Goal: Communication & Community: Participate in discussion

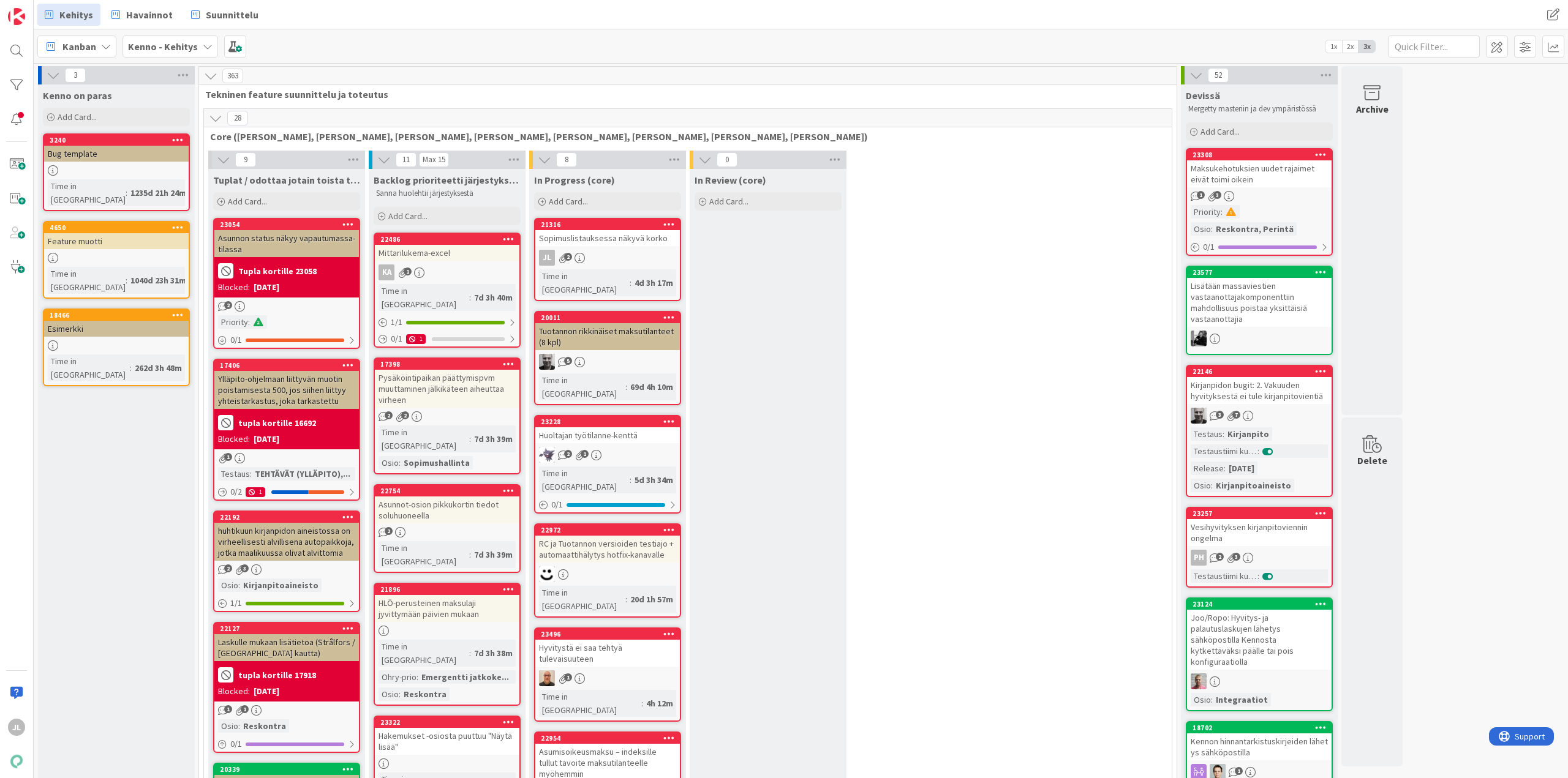
click at [581, 244] on div "Sopimuslistauksessa näkyvä korko" at bounding box center [607, 238] width 144 height 16
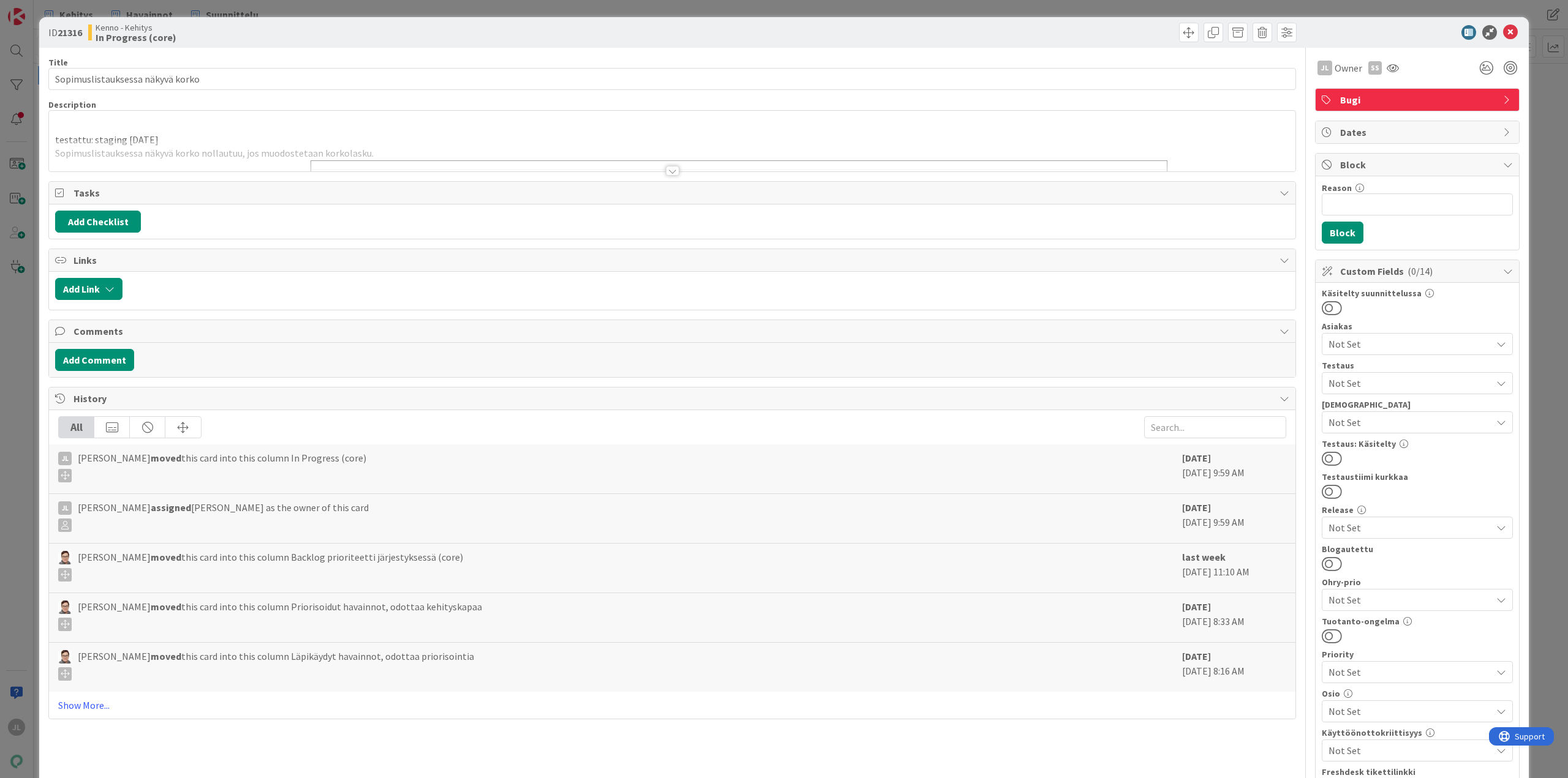
click at [399, 136] on p "testattu: staging [DATE]" at bounding box center [672, 140] width 1234 height 14
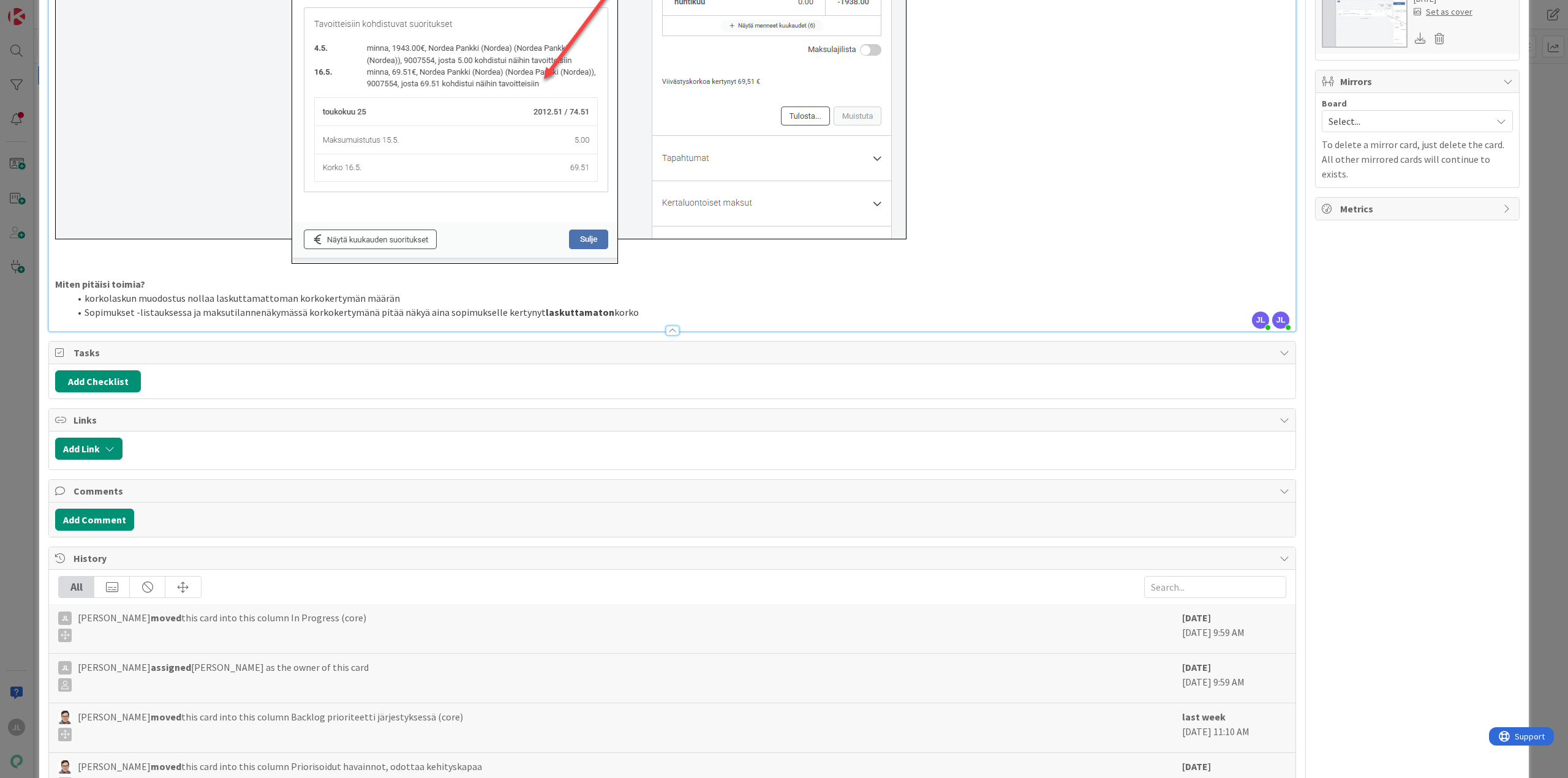
scroll to position [901, 0]
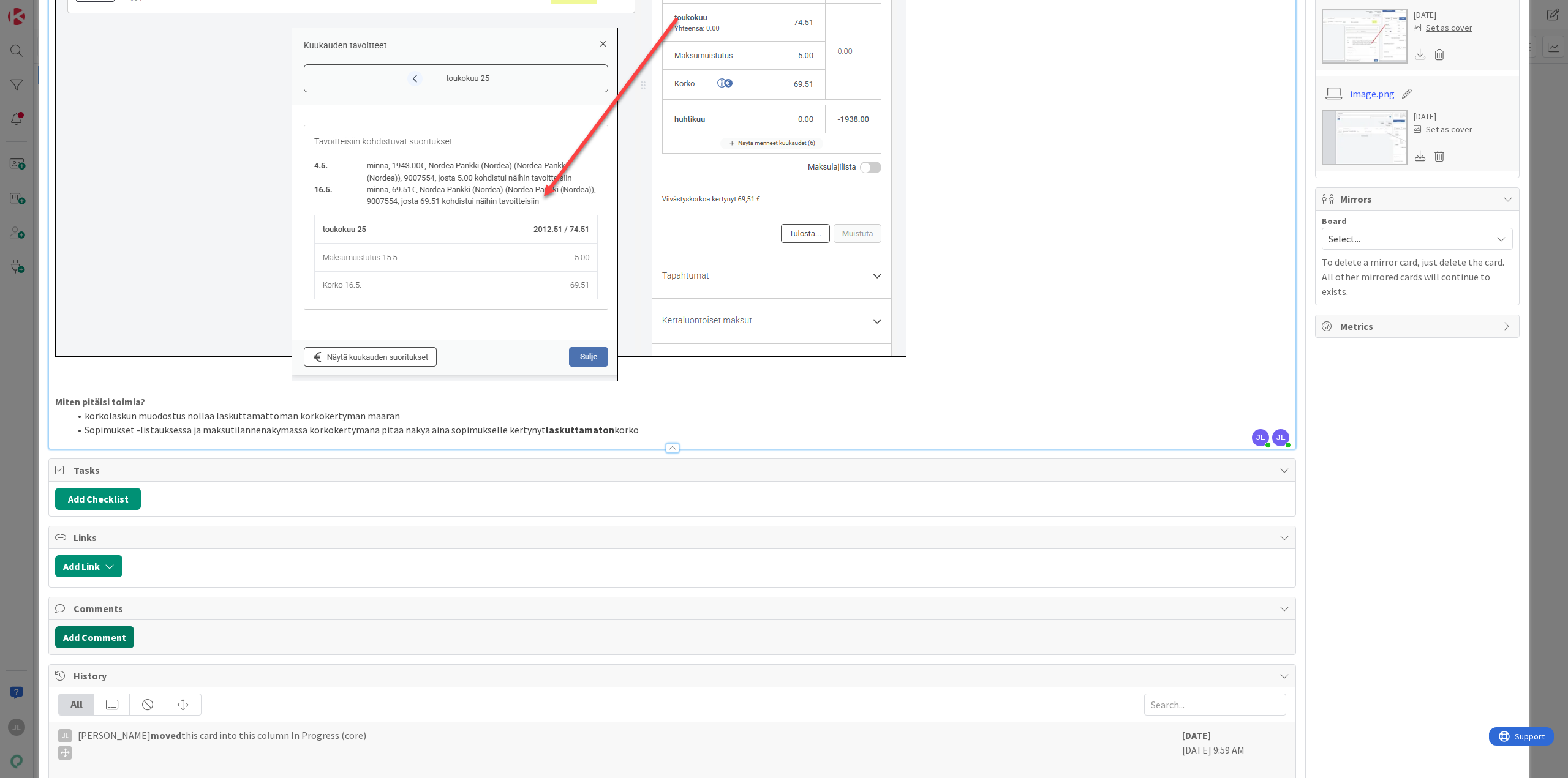
click at [110, 636] on button "Add Comment" at bounding box center [95, 636] width 79 height 22
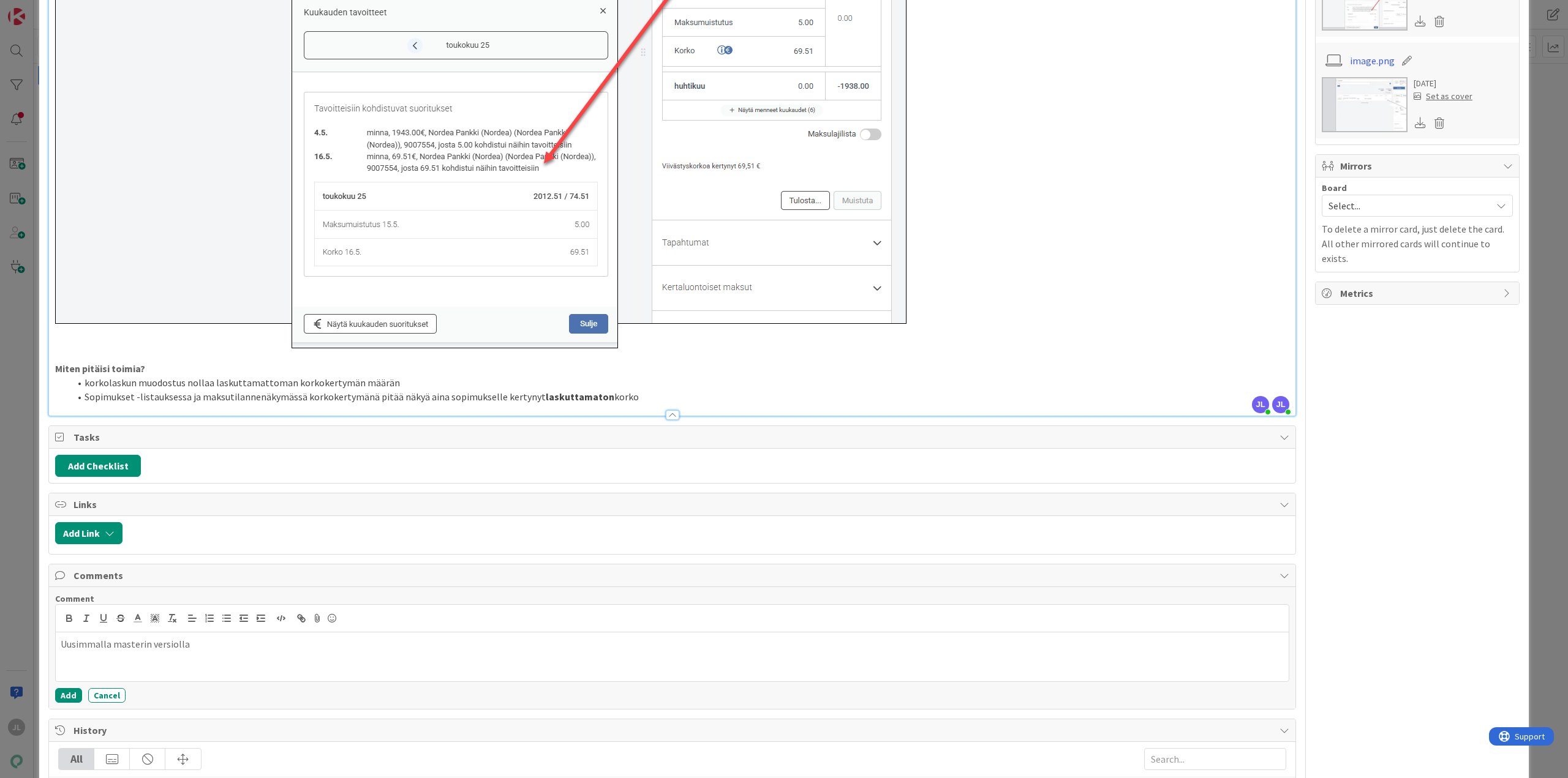
scroll to position [1085, 0]
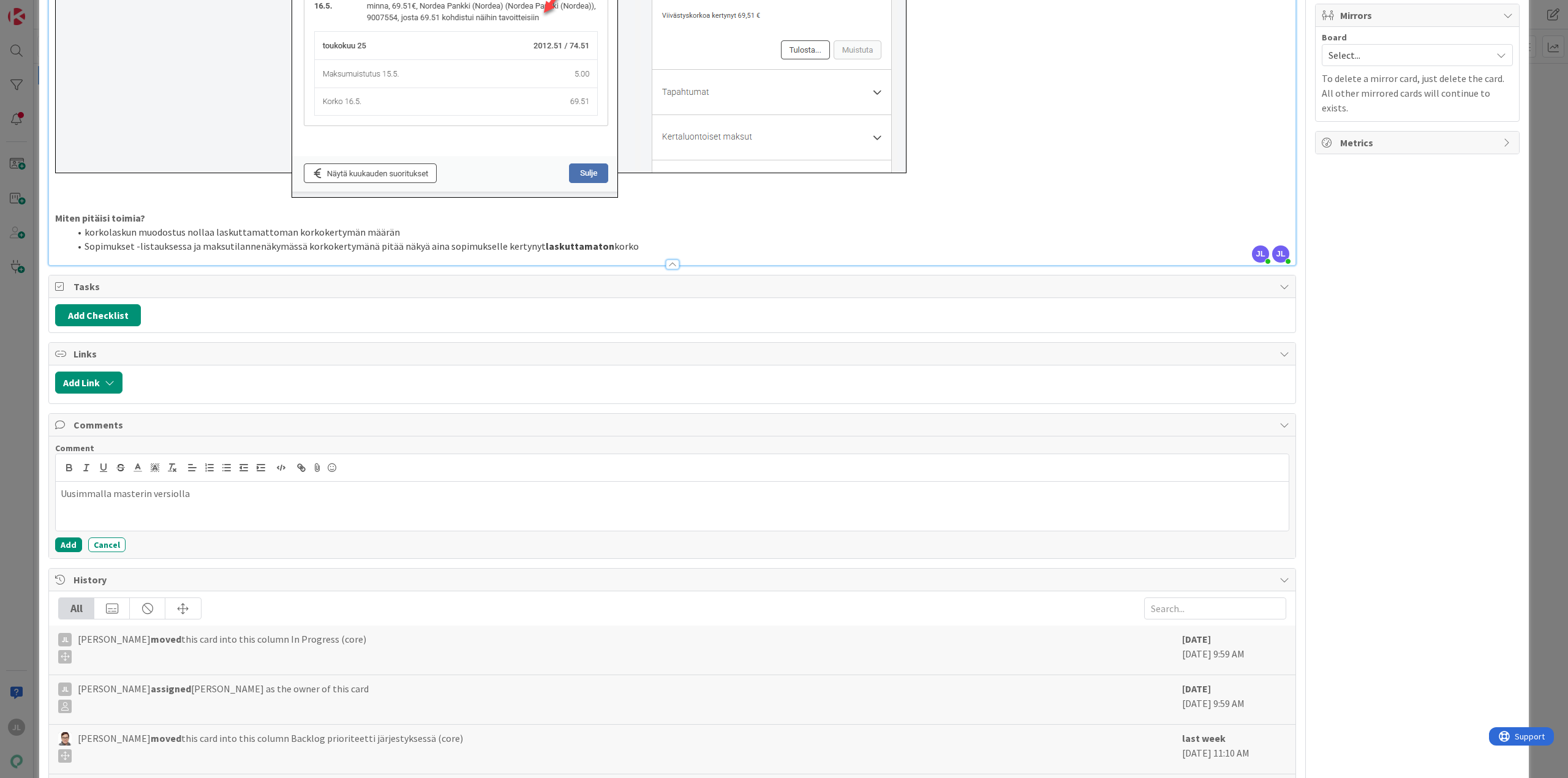
click at [142, 494] on p "Uusimmalla masterin versiolla" at bounding box center [672, 493] width 1223 height 14
click at [219, 500] on p "Uusimmalla versiolla" at bounding box center [672, 493] width 1223 height 14
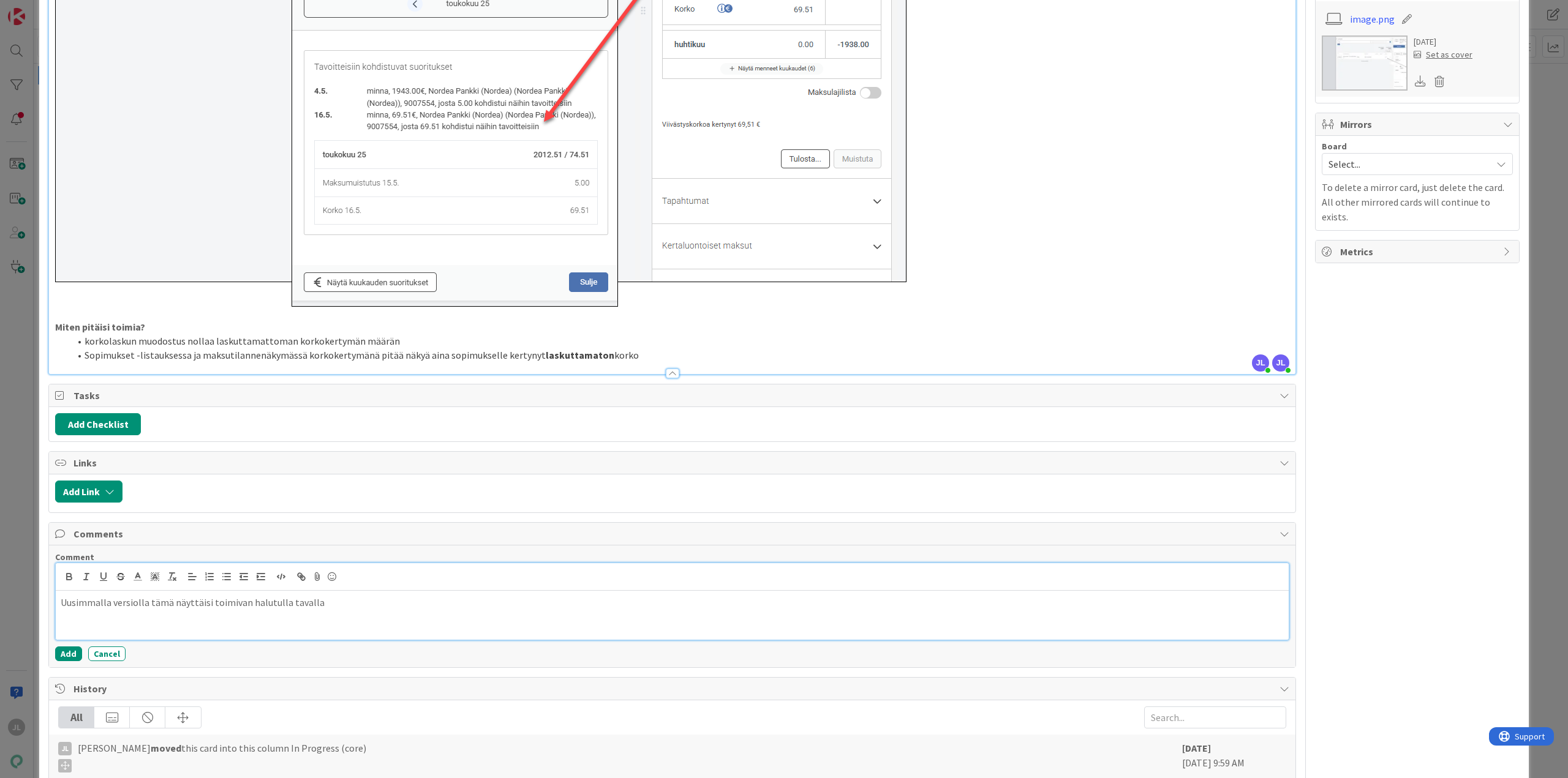
scroll to position [1146, 0]
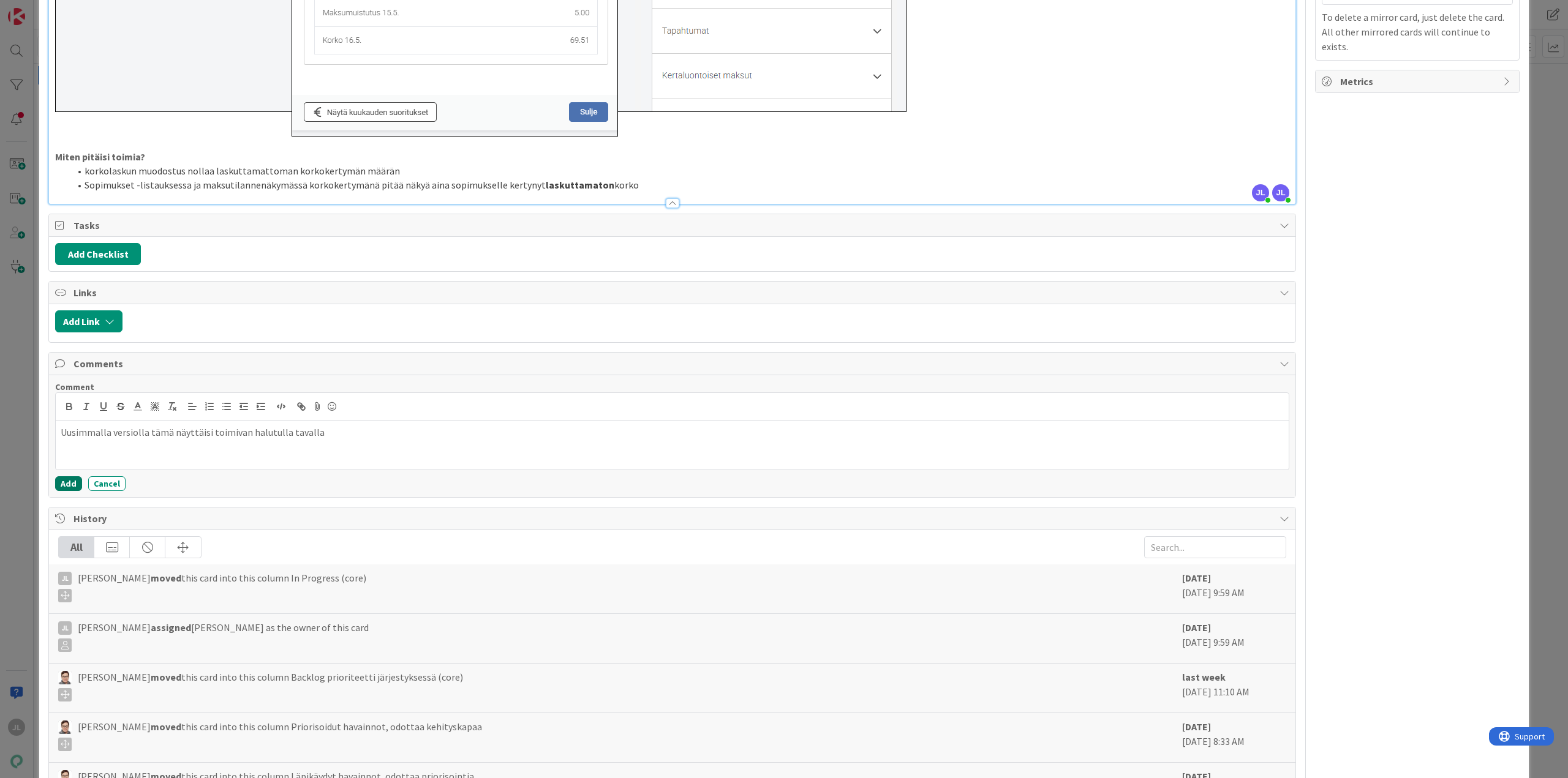
drag, startPoint x: 63, startPoint y: 483, endPoint x: 209, endPoint y: 445, distance: 150.9
click at [254, 457] on div "Comment Uusimmalla versiolla tämä näyttäisi toimivan halutulla tavalla Add Canc…" at bounding box center [672, 436] width 1234 height 109
drag, startPoint x: 145, startPoint y: 428, endPoint x: -62, endPoint y: 421, distance: 207.1
click at [0, 421] on html "JL Kehitys Havainnot Suunnittelu Kehitys Havainnot Suunnittelu Kanban Kenno - K…" at bounding box center [784, 389] width 1568 height 778
drag, startPoint x: 293, startPoint y: 426, endPoint x: 82, endPoint y: 420, distance: 211.1
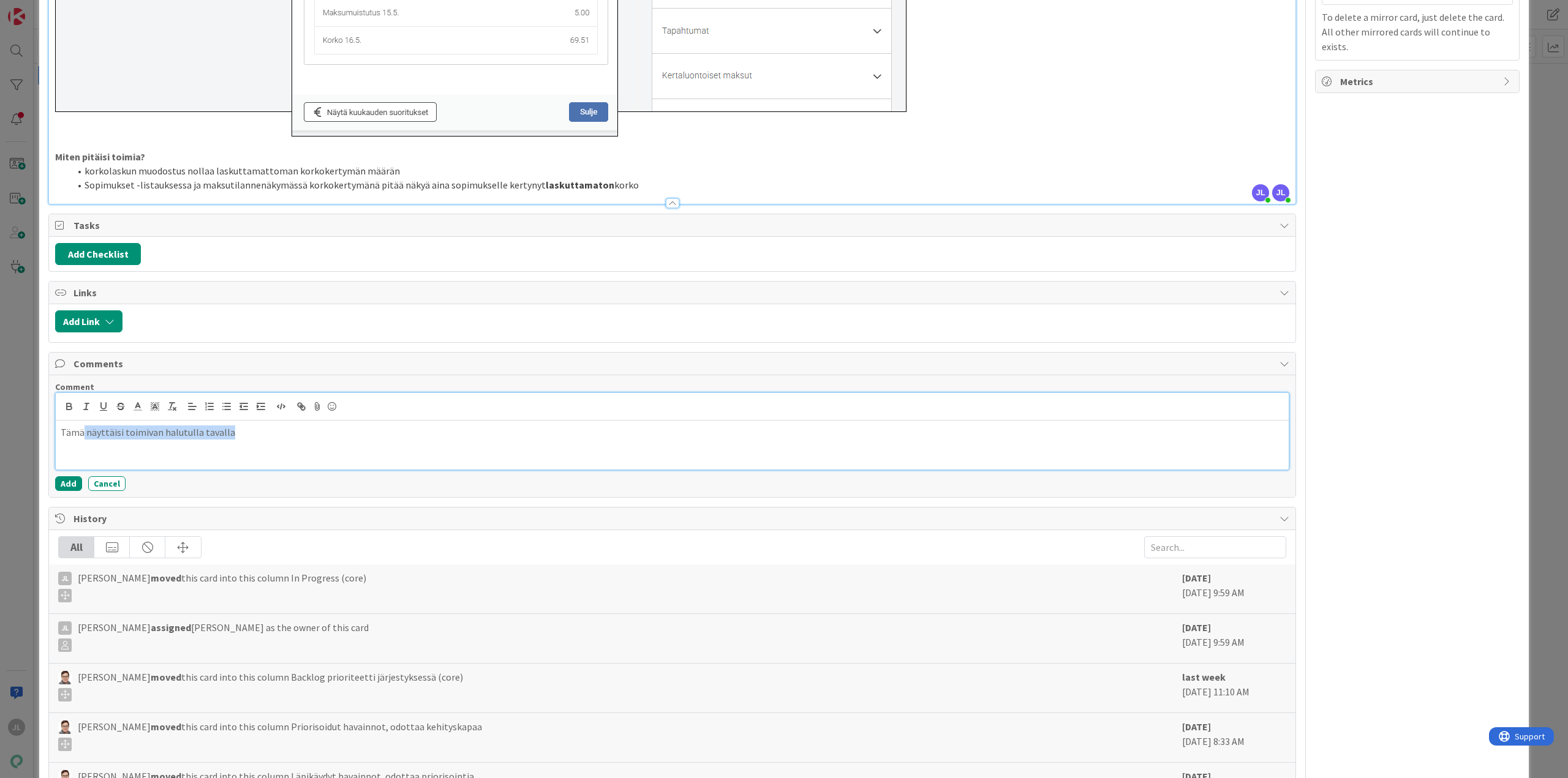
click at [82, 420] on div "Tämä näyttäisi toimivan halutulla tavalla" at bounding box center [672, 431] width 1233 height 76
click at [67, 482] on button "Add" at bounding box center [68, 483] width 27 height 14
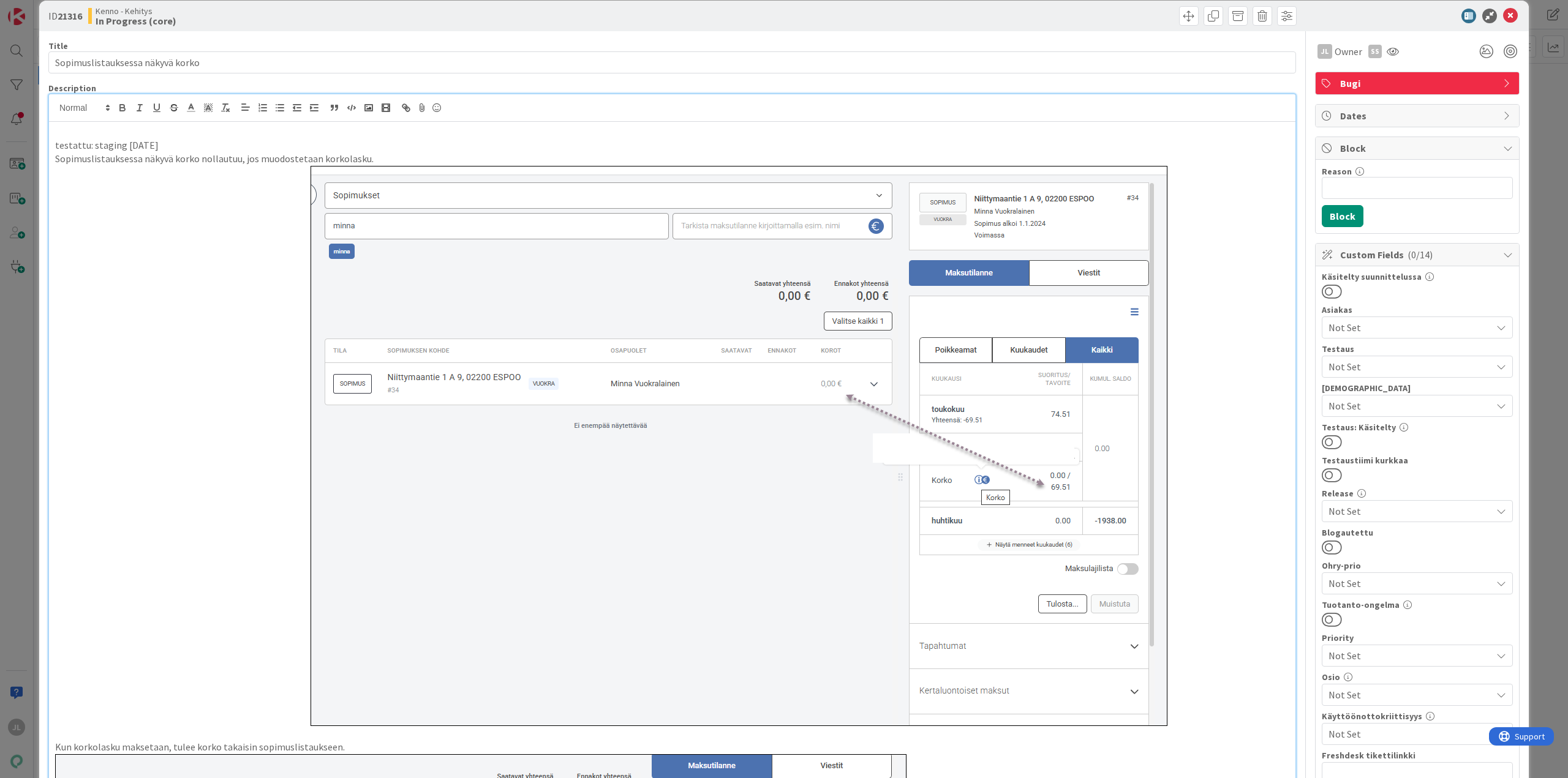
scroll to position [0, 0]
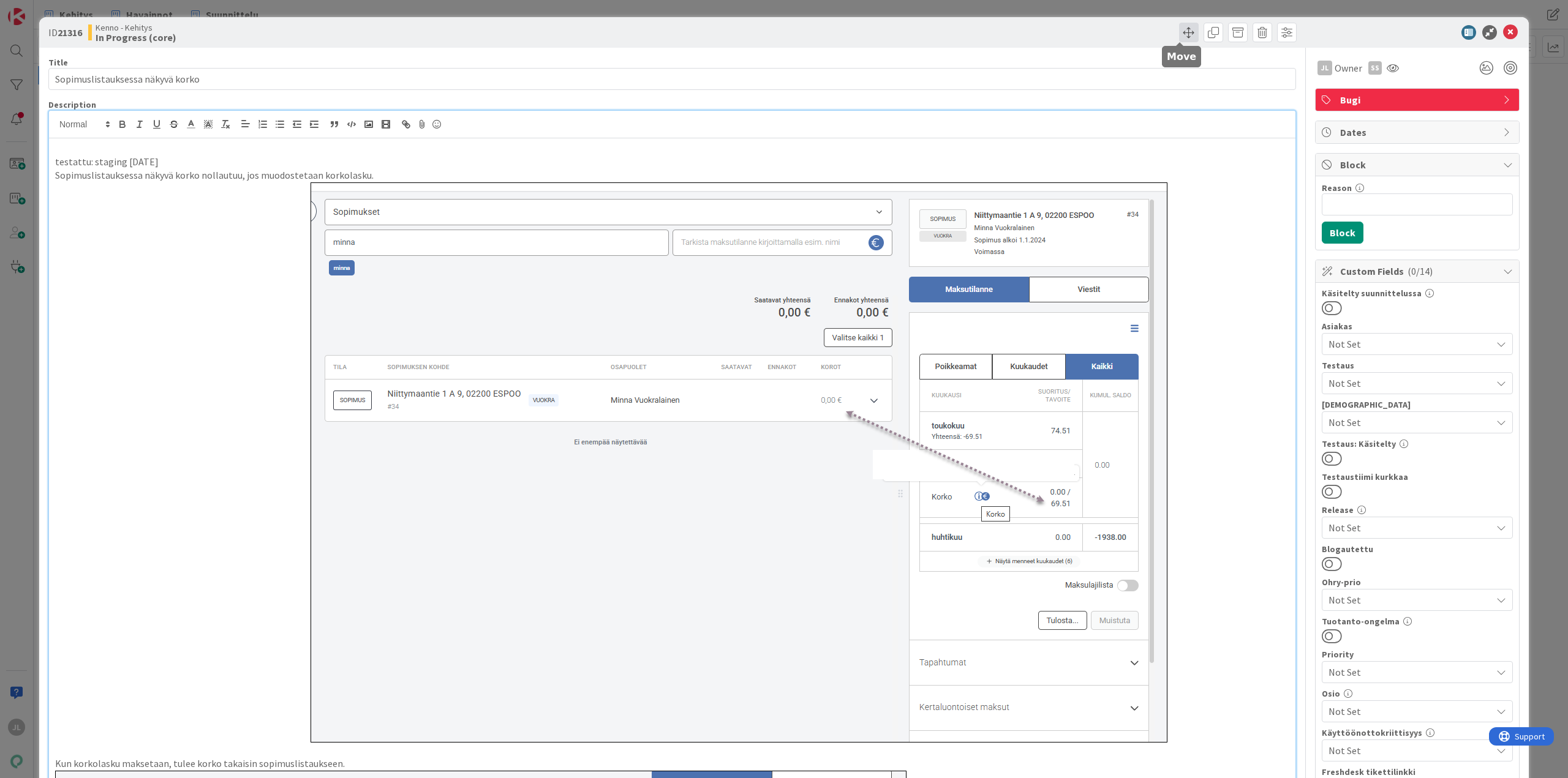
click at [1183, 39] on span at bounding box center [1189, 32] width 20 height 20
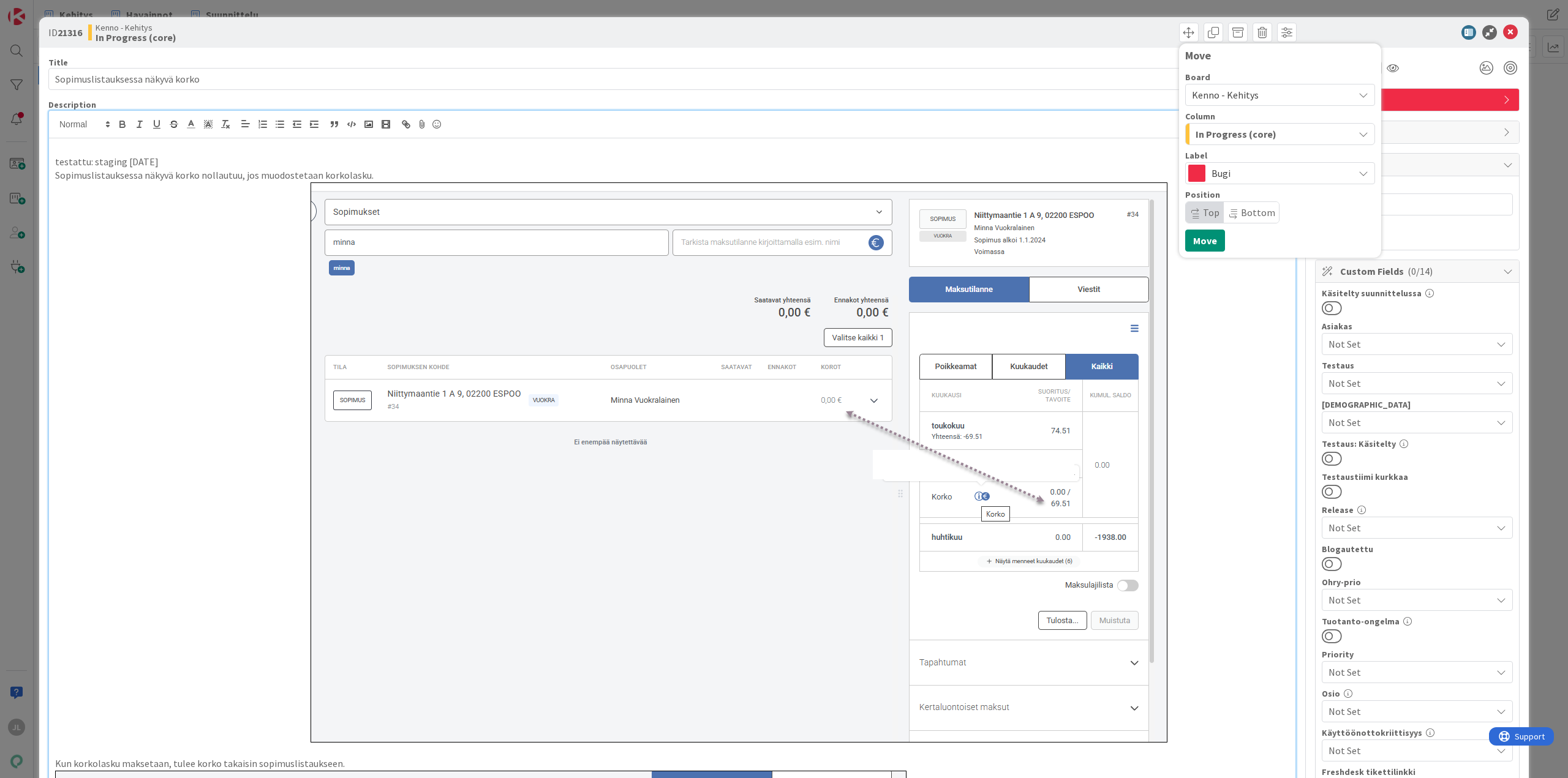
click at [1243, 101] on span "Kenno - Kehitys" at bounding box center [1270, 95] width 155 height 17
click at [1243, 153] on span "Kenno - Havainnot" at bounding box center [1294, 153] width 173 height 18
click at [1251, 143] on div "Uudet havainnot" at bounding box center [1273, 134] width 161 height 20
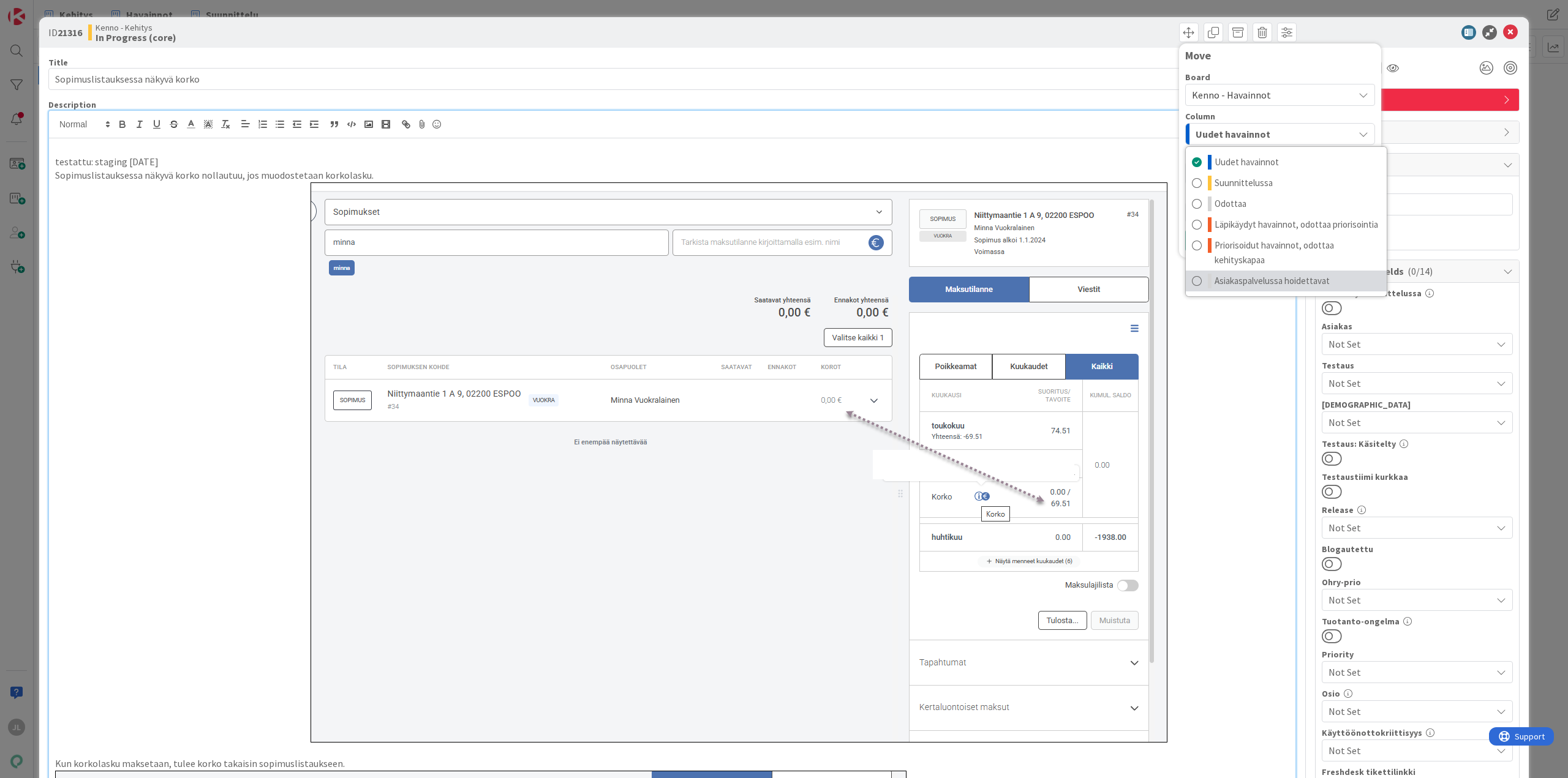
click at [1283, 276] on span "Asiakaspalvelussa hoidettavat" at bounding box center [1272, 281] width 115 height 14
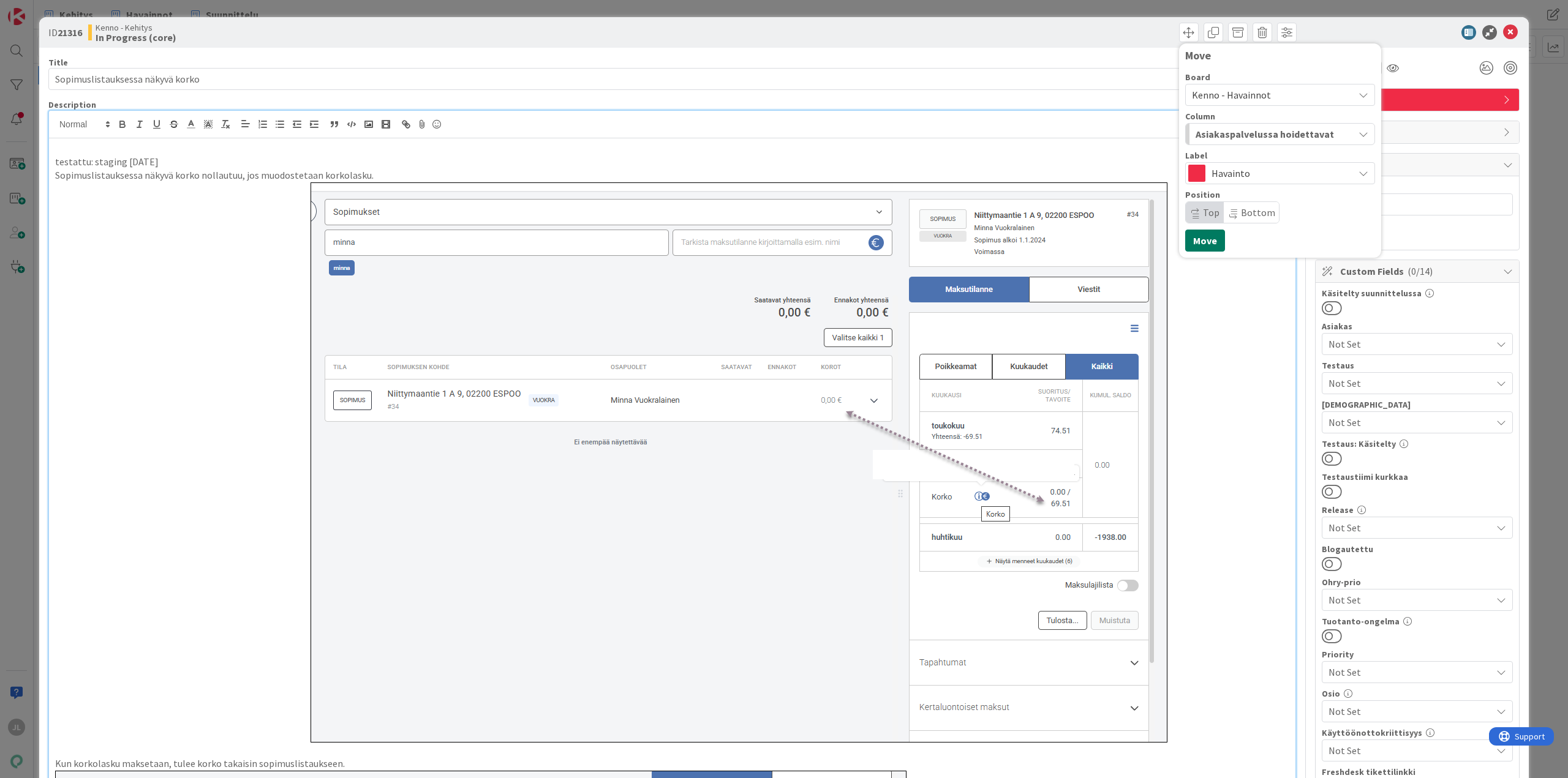
drag, startPoint x: 1201, startPoint y: 242, endPoint x: 1261, endPoint y: 394, distance: 163.4
click at [1257, 393] on p at bounding box center [672, 462] width 1234 height 560
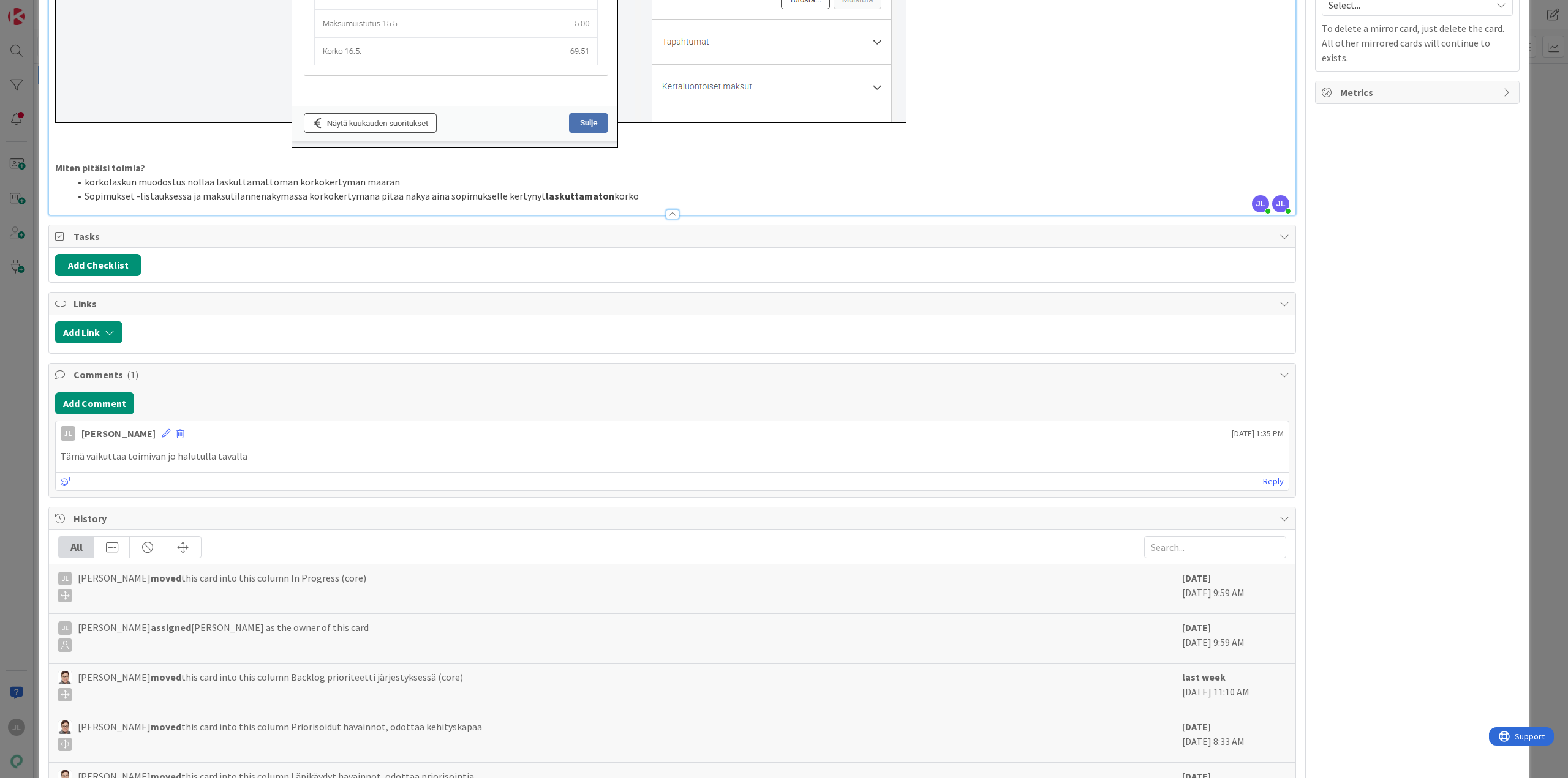
scroll to position [1222, 0]
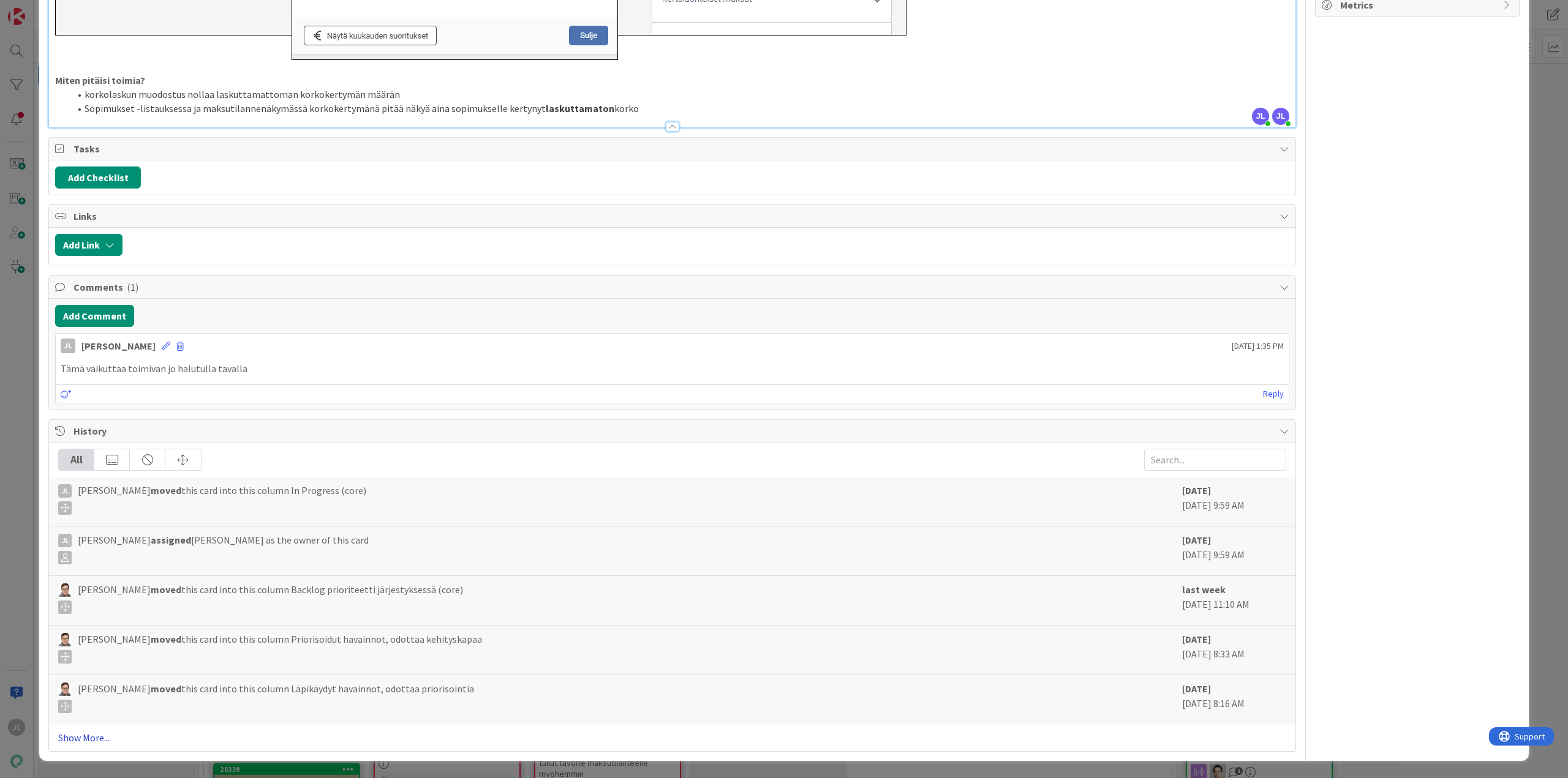
click at [74, 743] on link "Show More..." at bounding box center [672, 737] width 1228 height 14
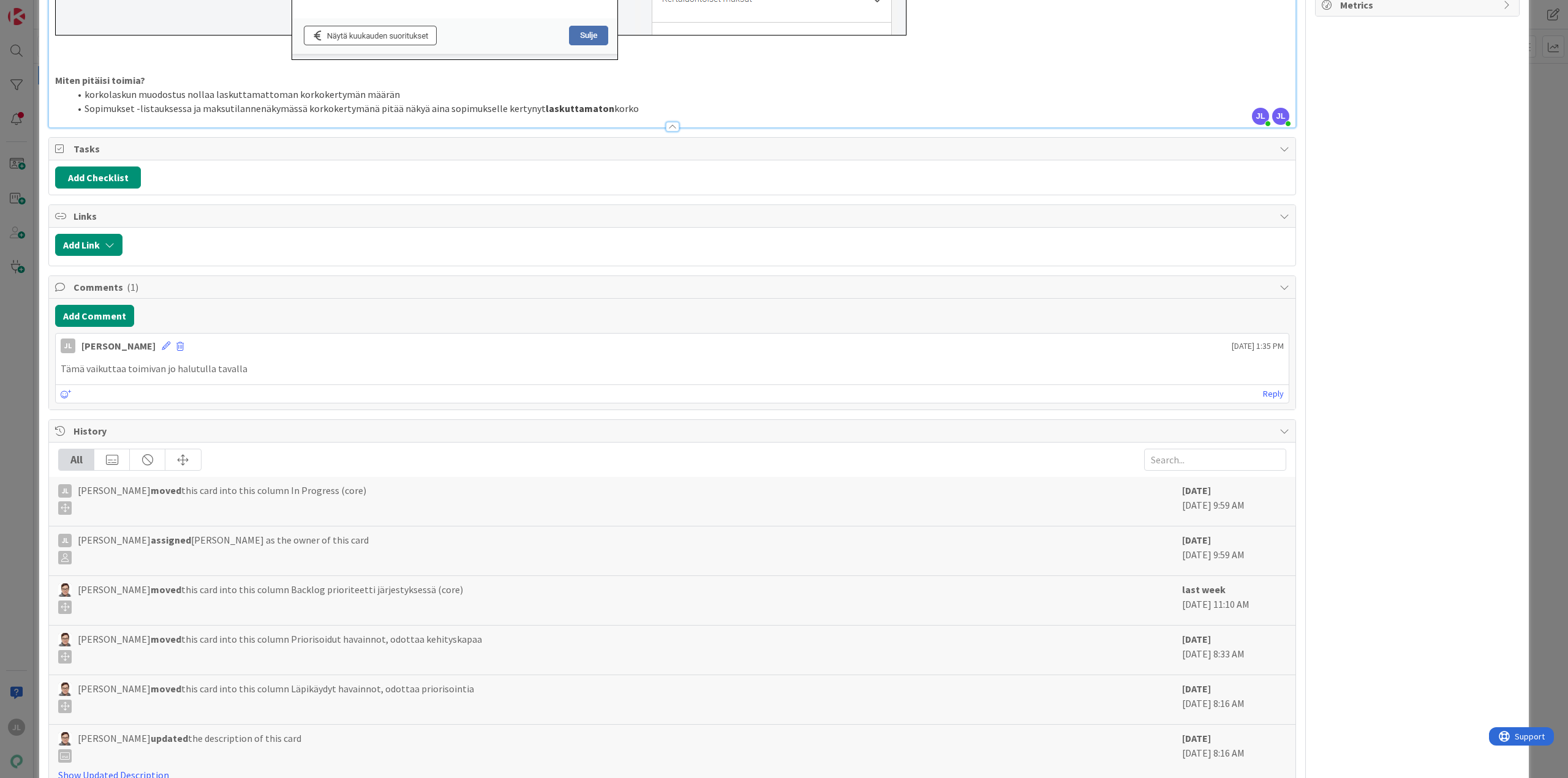
scroll to position [1804, 0]
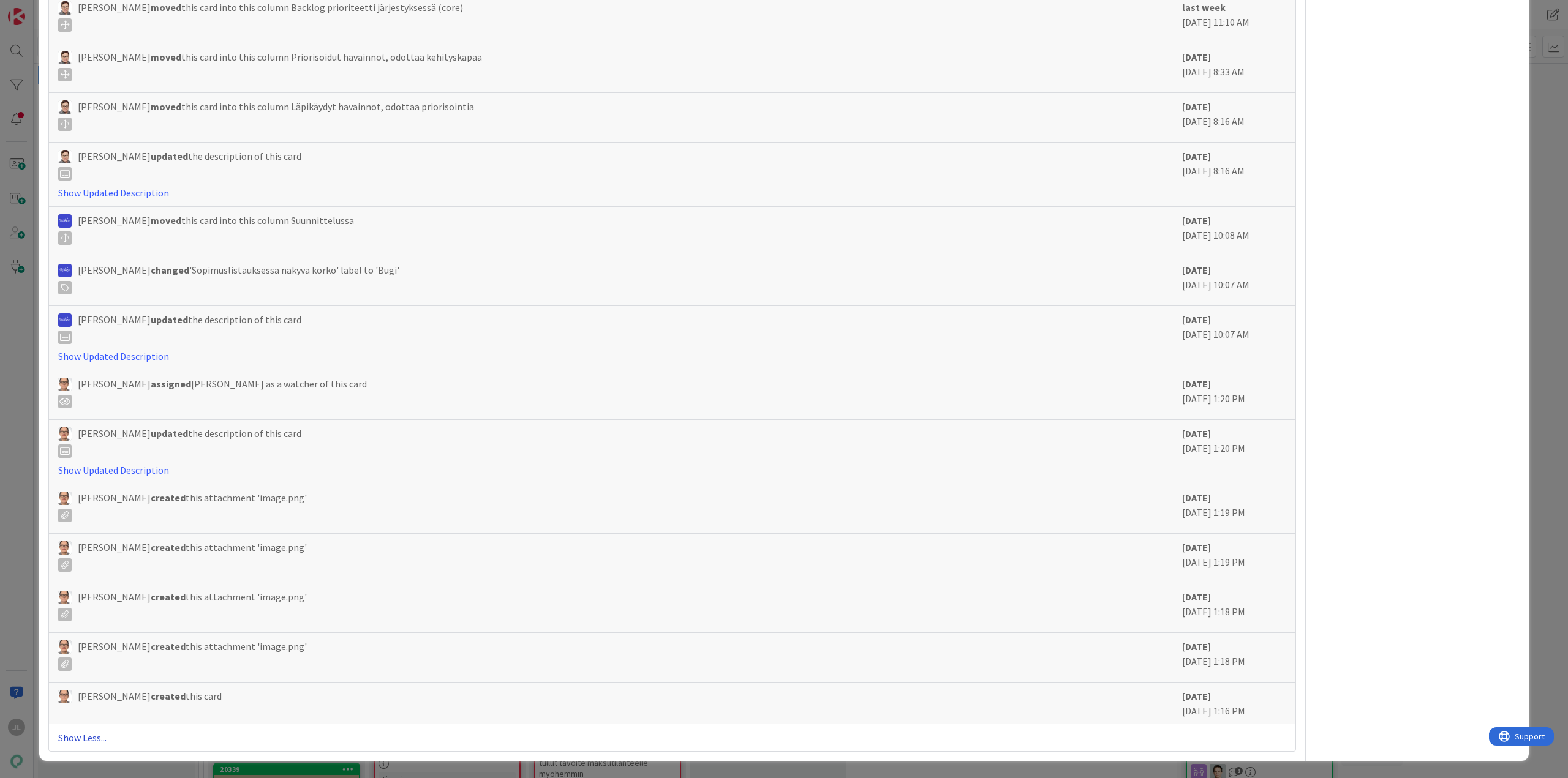
click at [84, 740] on link "Show Less..." at bounding box center [672, 737] width 1228 height 14
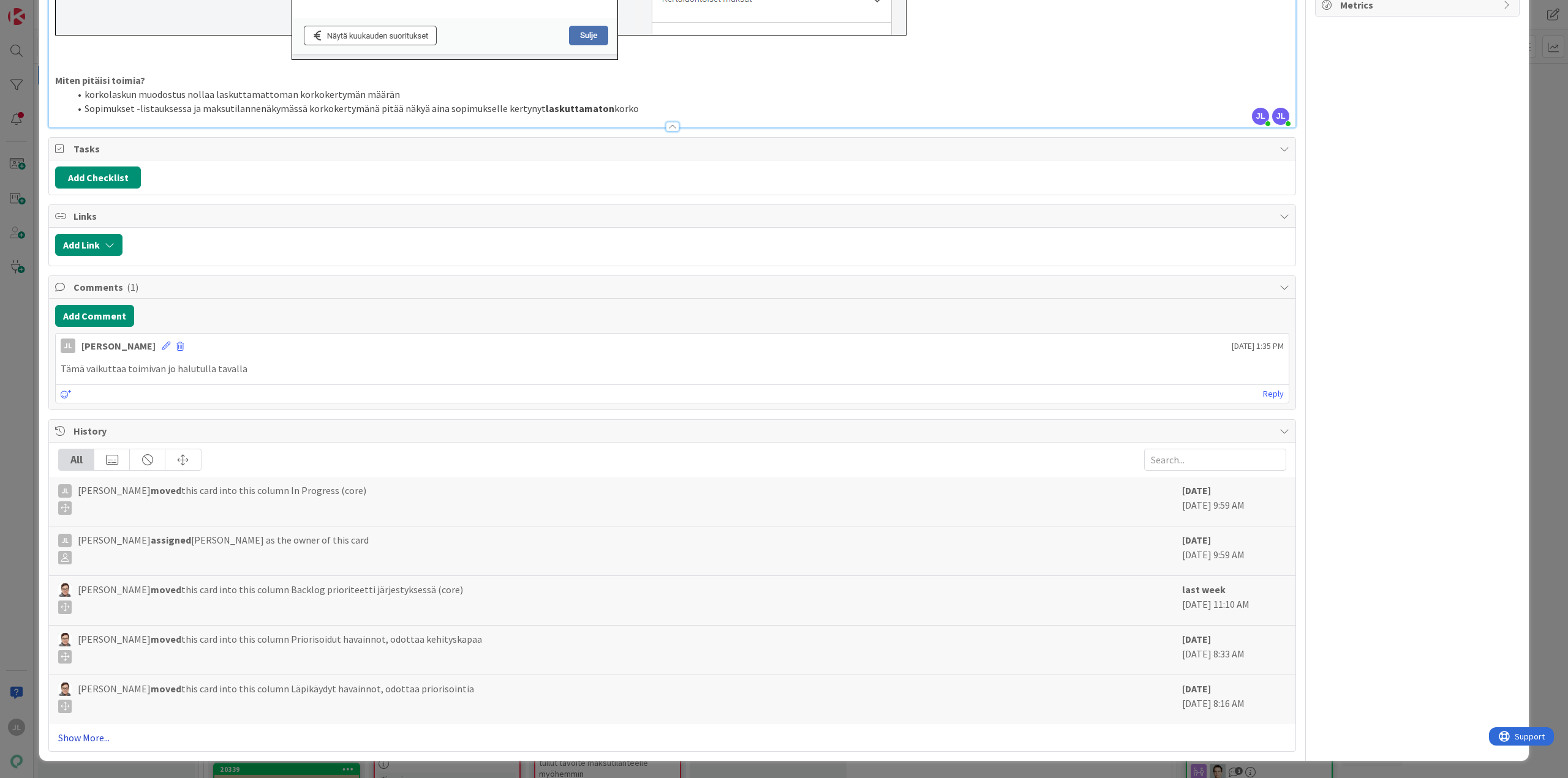
click at [89, 739] on link "Show More..." at bounding box center [672, 737] width 1228 height 14
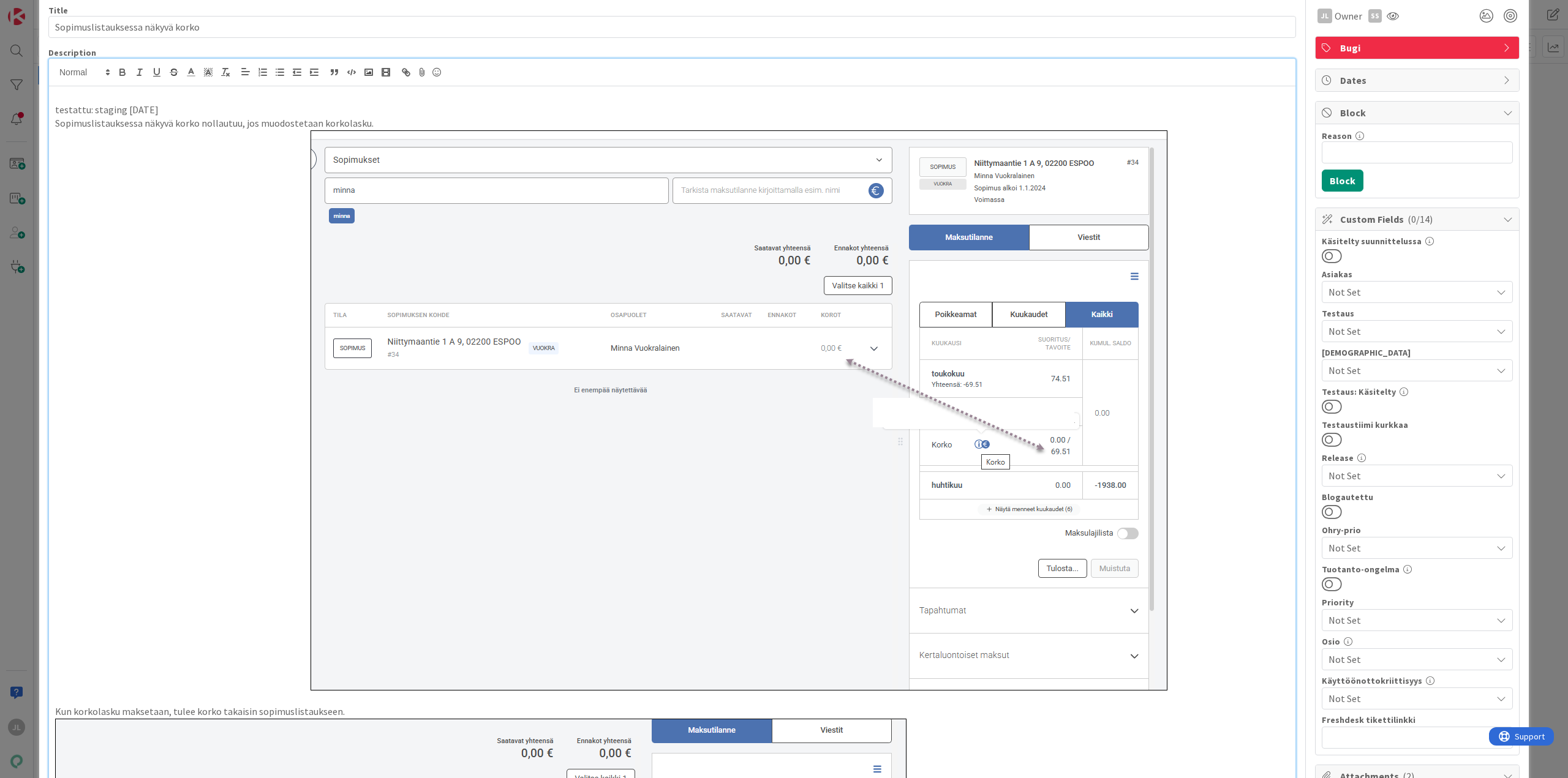
scroll to position [0, 0]
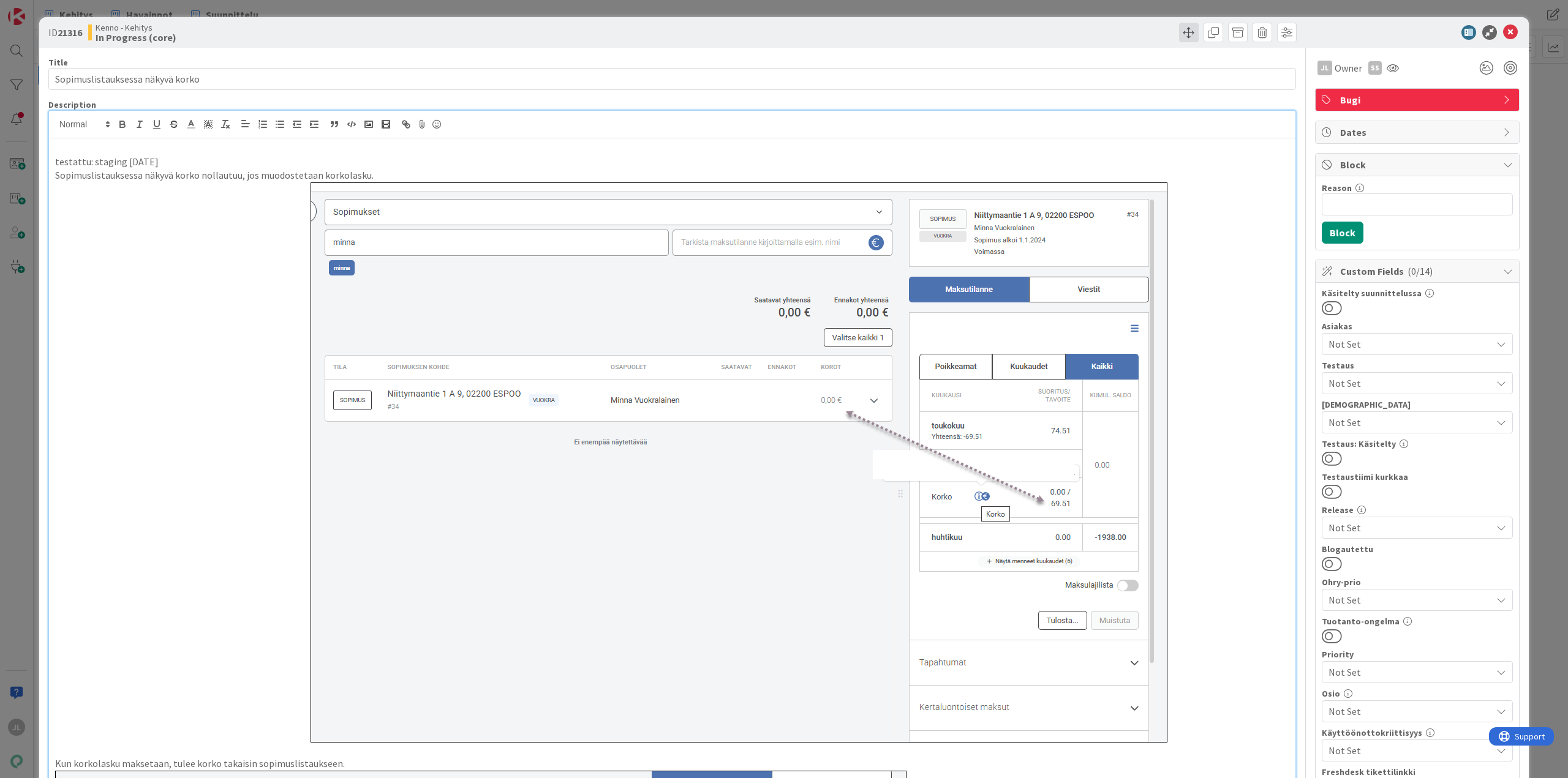
click at [1185, 35] on span at bounding box center [1189, 32] width 20 height 20
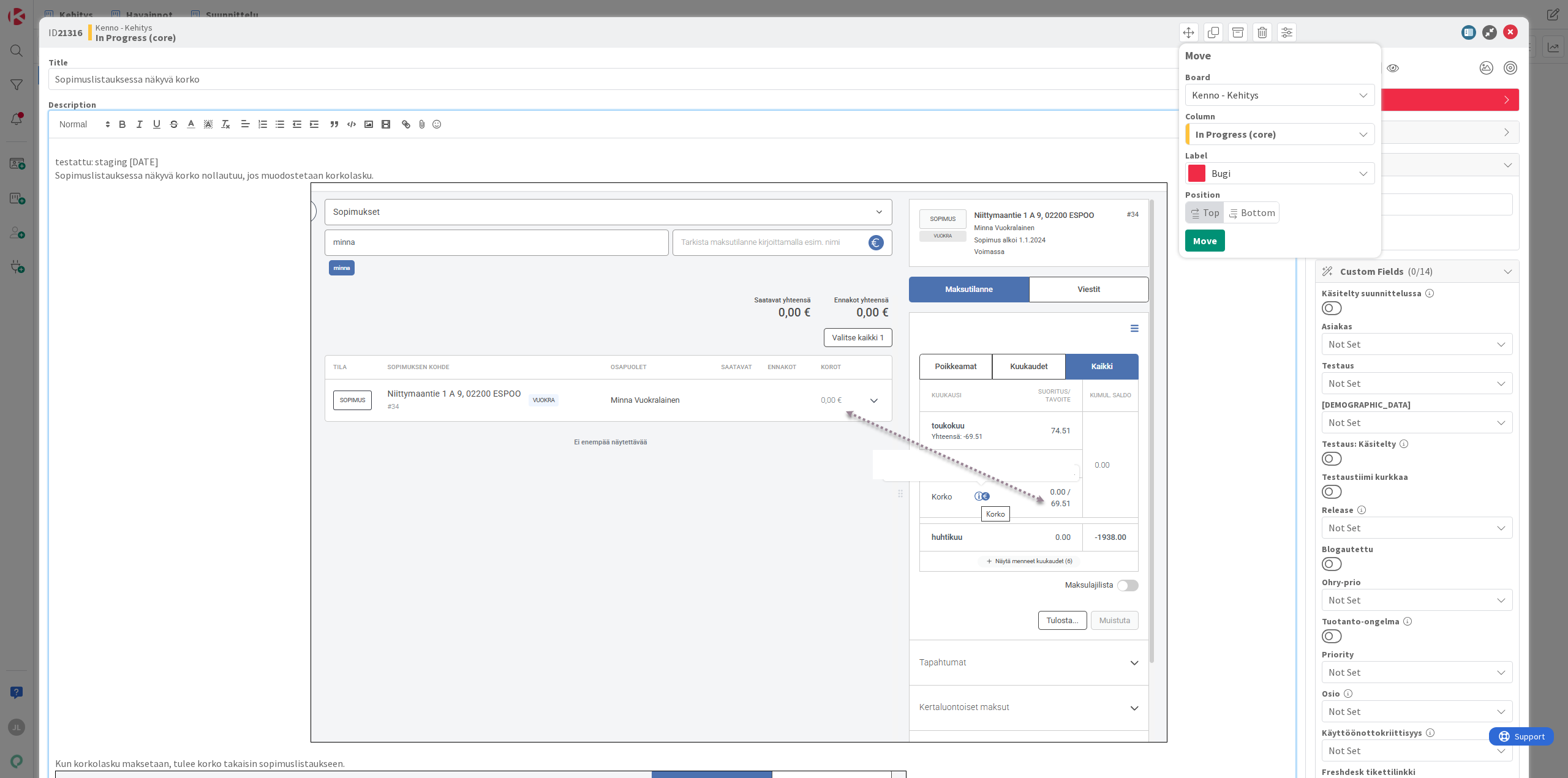
click at [1259, 138] on span "In Progress (core)" at bounding box center [1235, 134] width 81 height 16
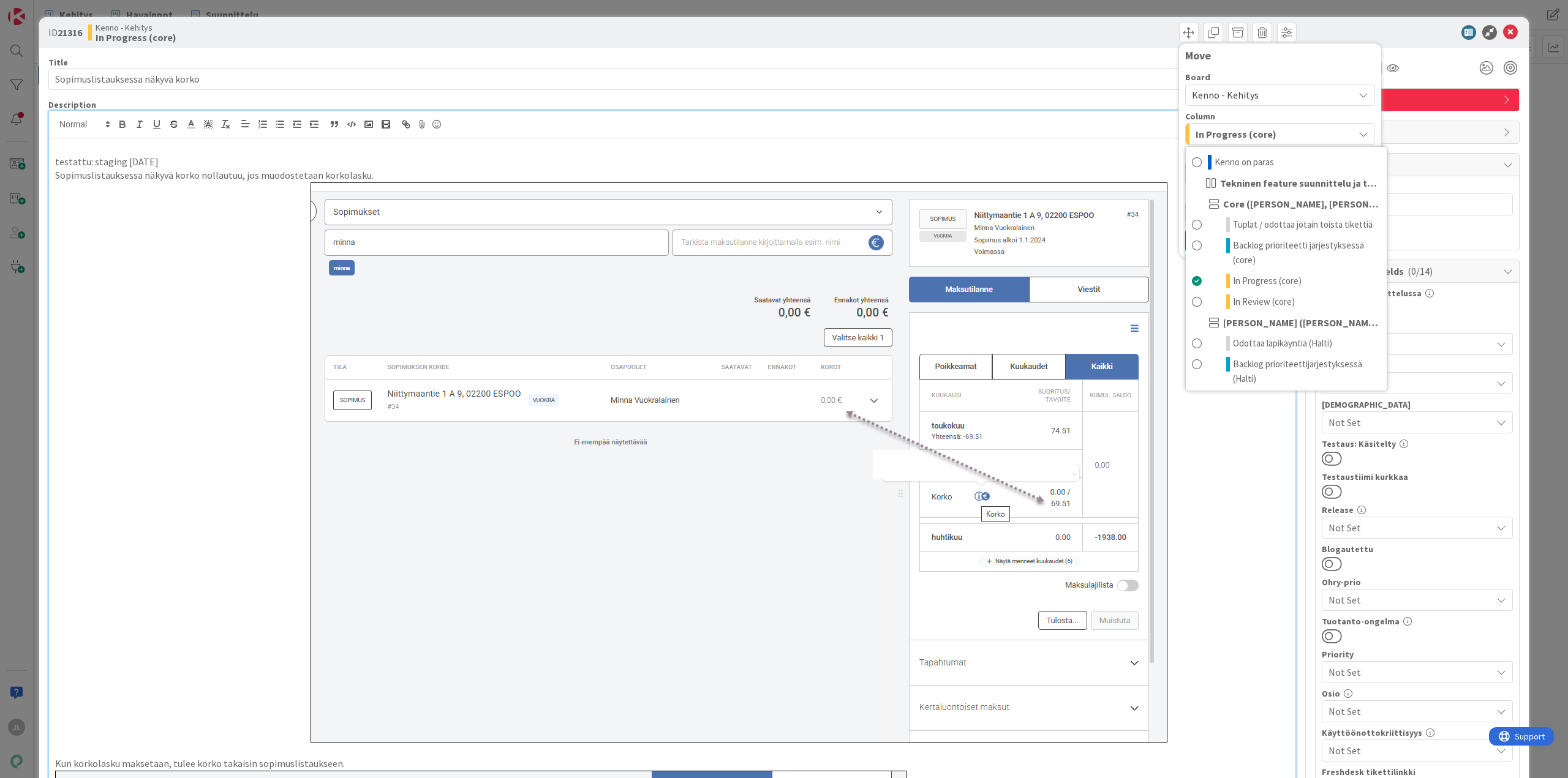
click at [1253, 69] on div "Board Kenno - Kehitys Column In Progress (core) [PERSON_NAME] on paras Tekninen…" at bounding box center [1280, 145] width 190 height 155
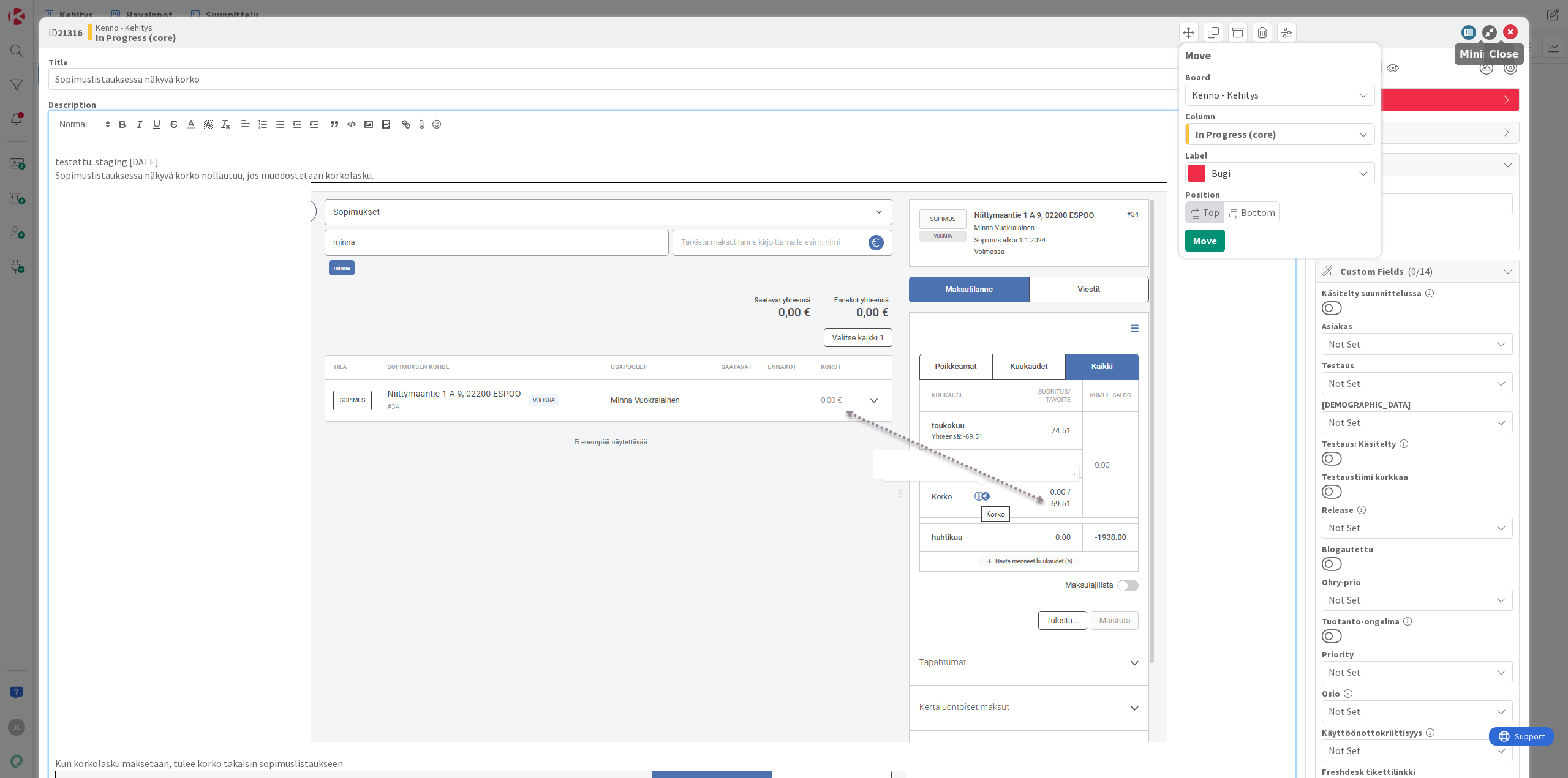
click at [1511, 31] on div "ID 21316 Kenno - Kehitys In Progress (core) Move Board Kenno - Kehitys Column I…" at bounding box center [784, 32] width 1490 height 30
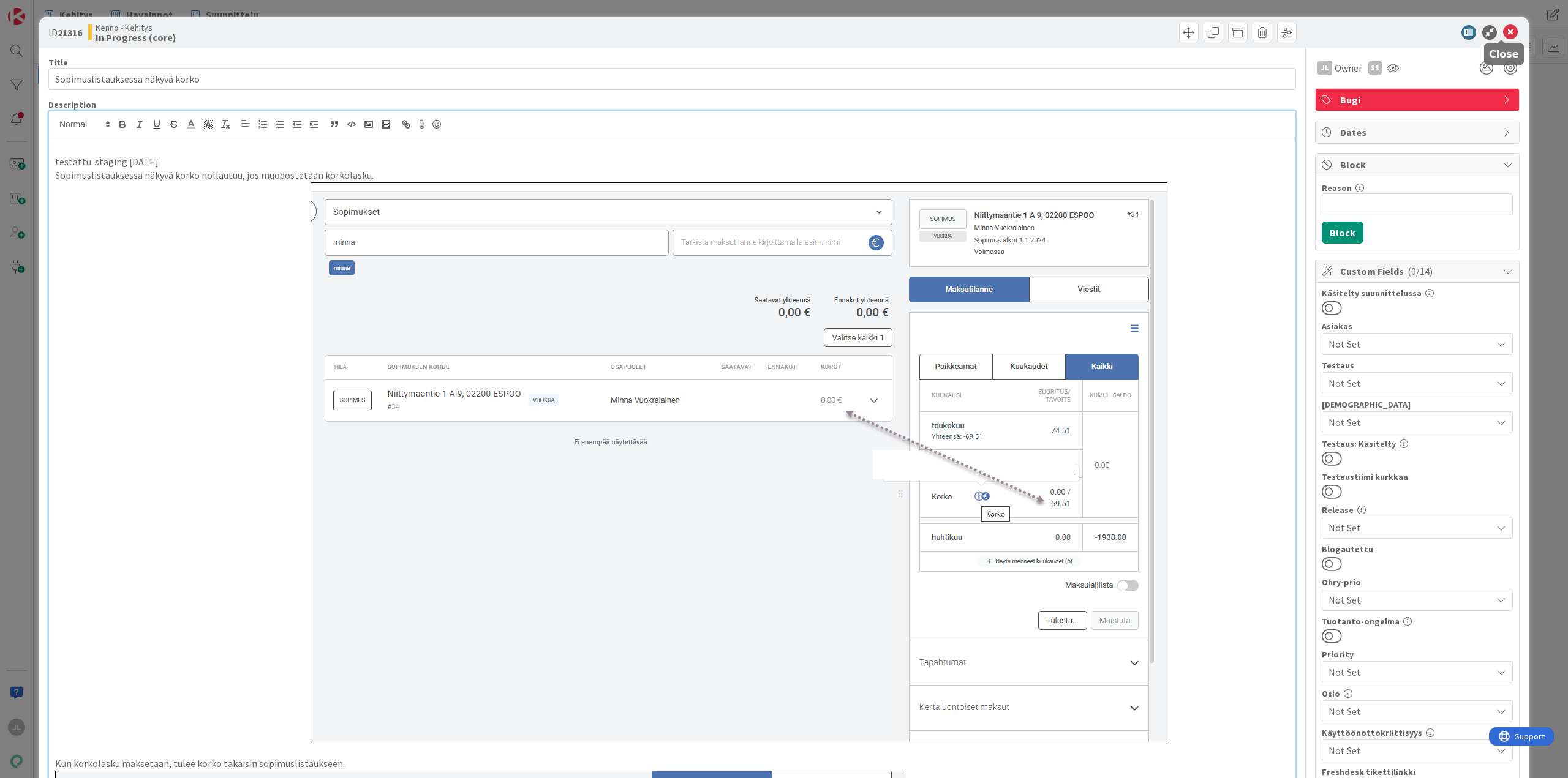
click at [1503, 31] on icon at bounding box center [1510, 32] width 14 height 14
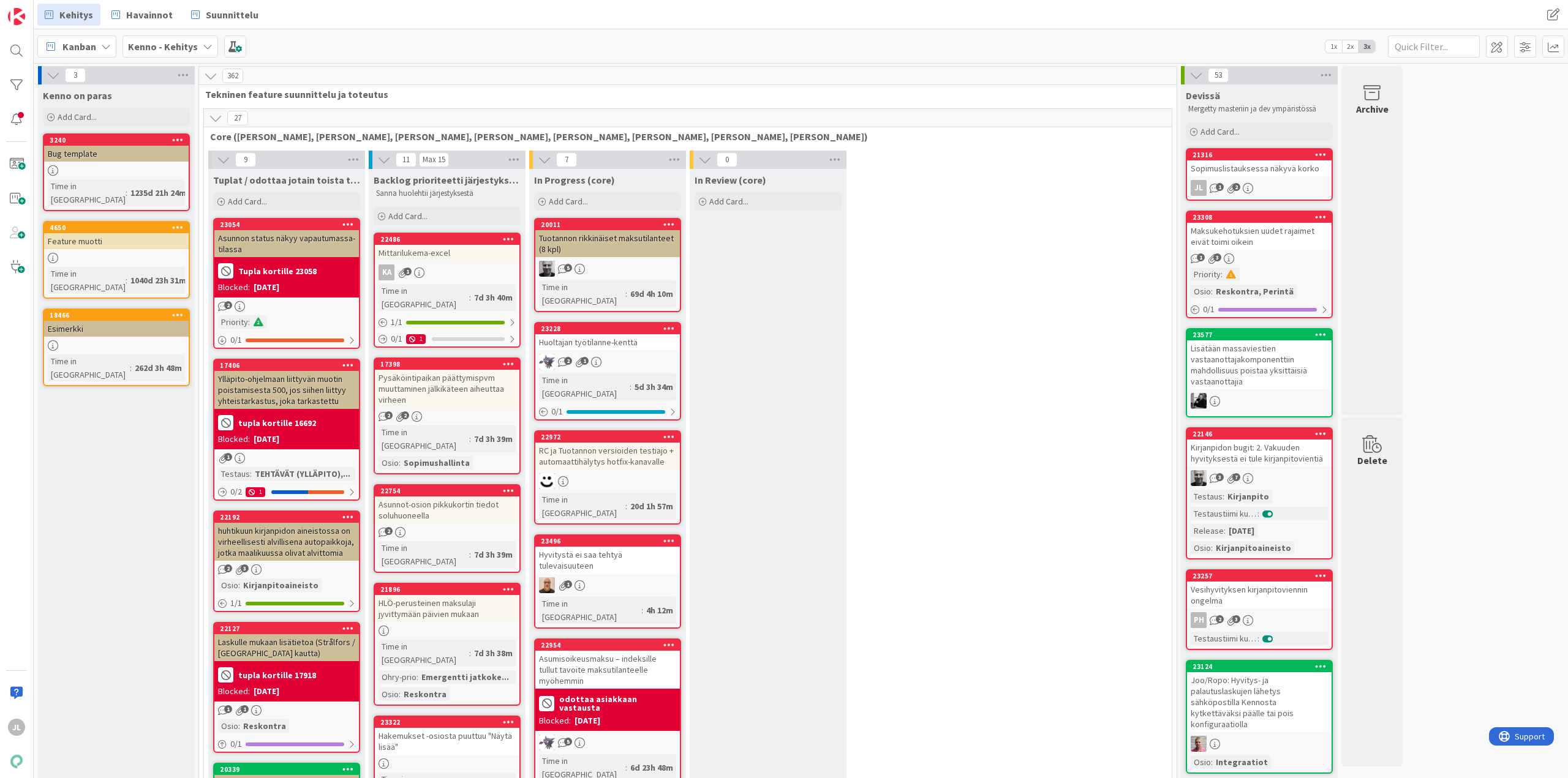
click at [1259, 161] on div "Sopimuslistauksessa näkyvä korko" at bounding box center [1258, 169] width 144 height 16
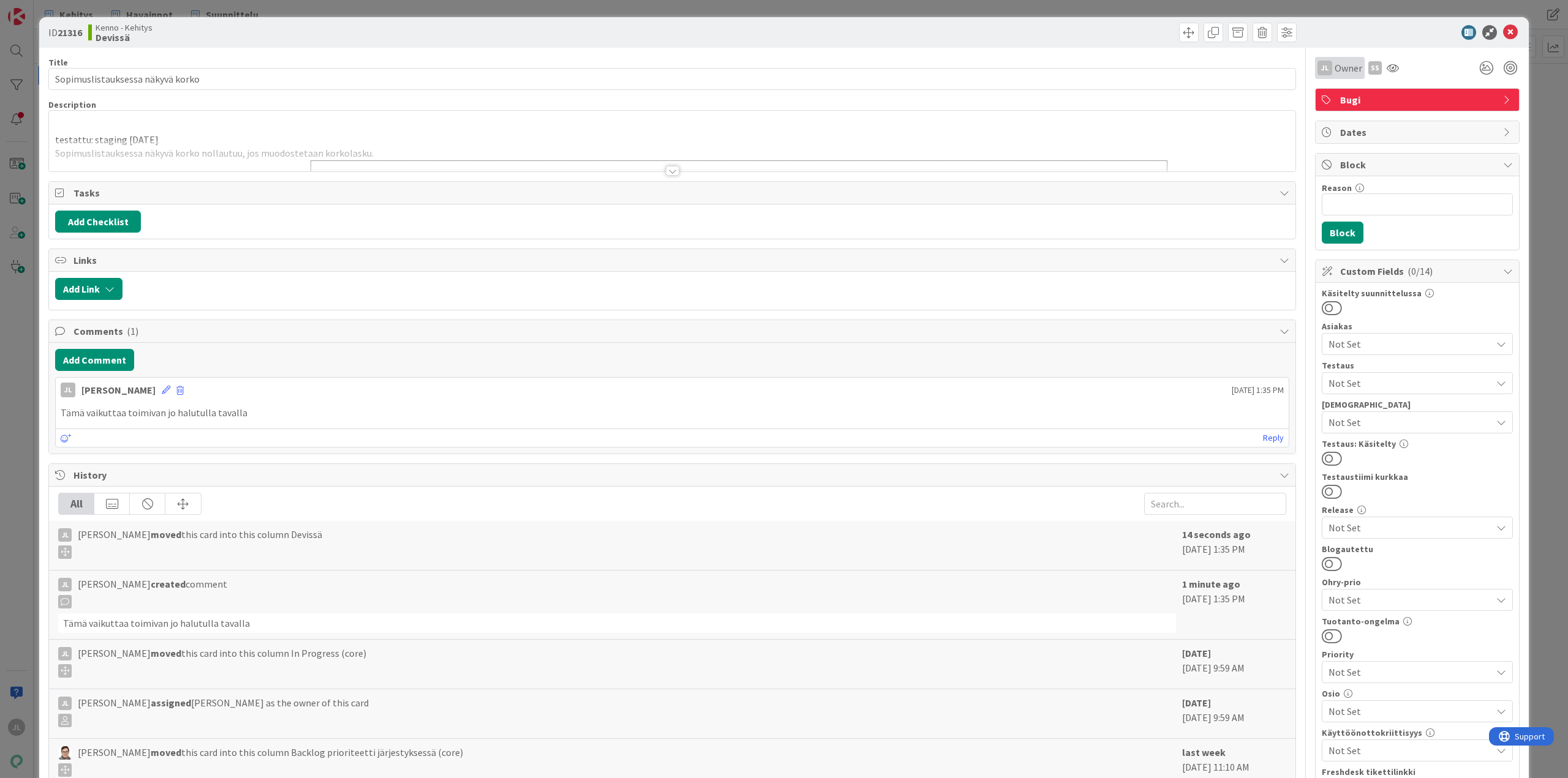
click at [1334, 68] on span "Owner" at bounding box center [1348, 68] width 28 height 14
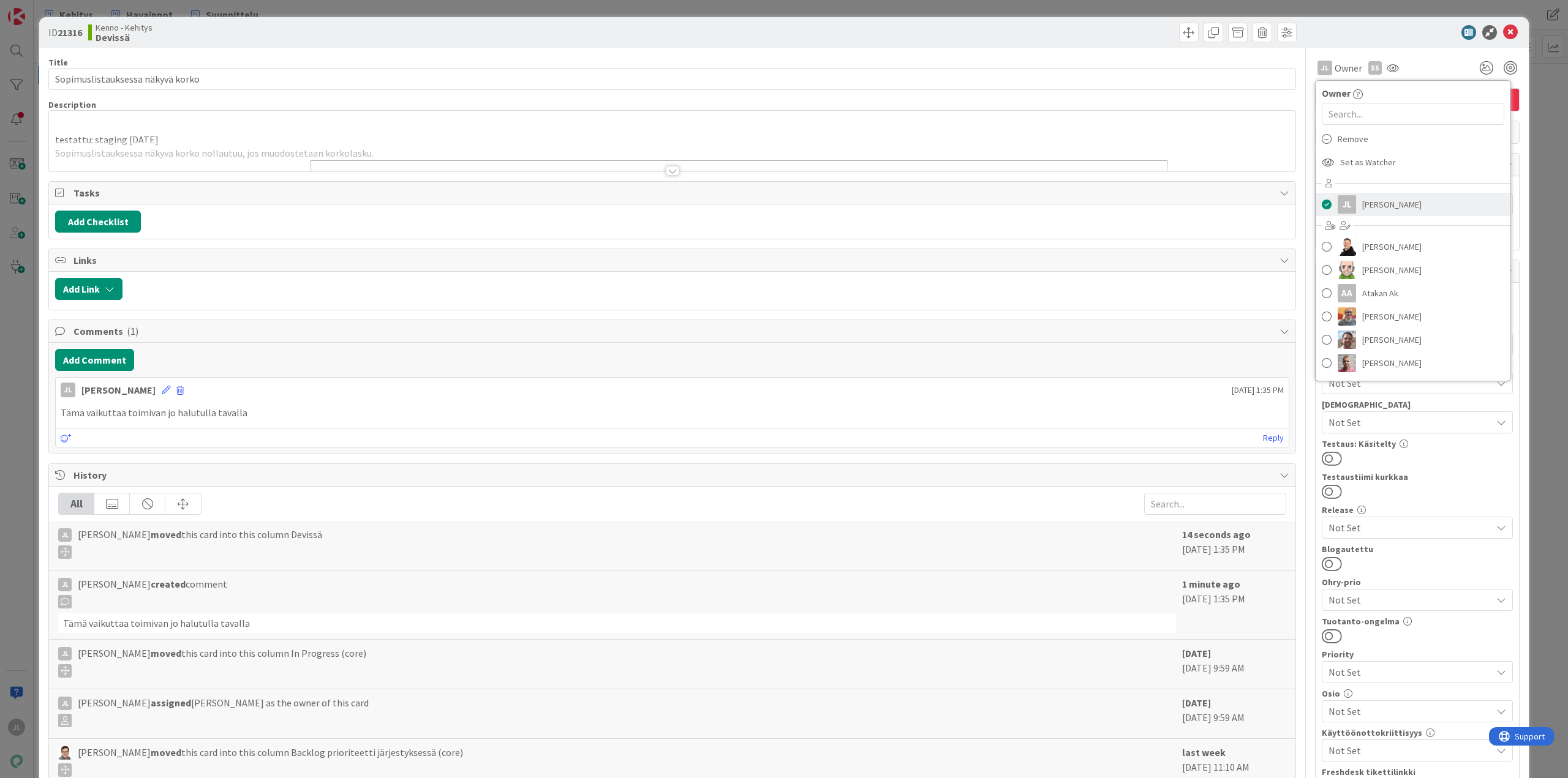
click at [1322, 204] on span at bounding box center [1326, 205] width 10 height 18
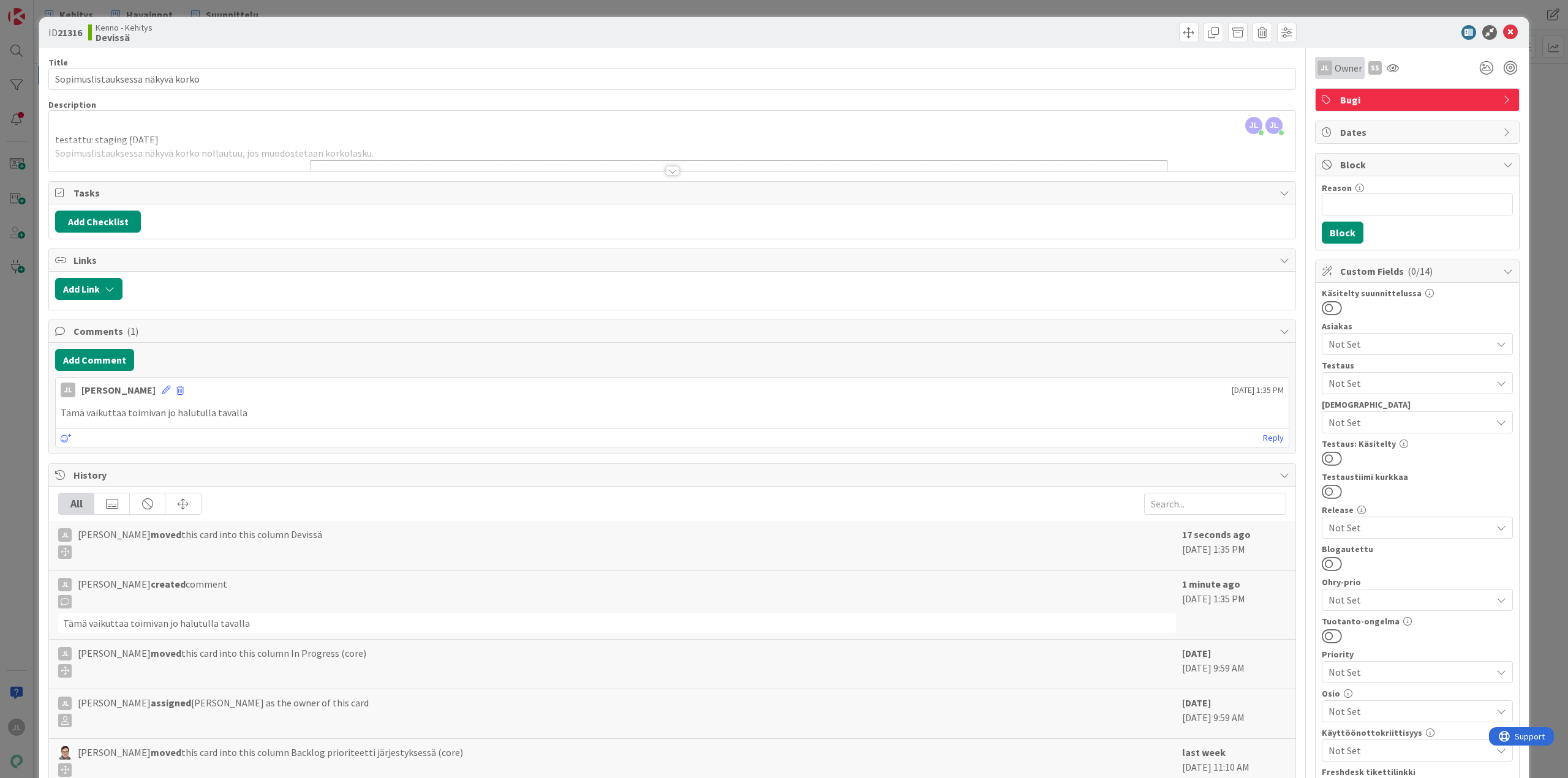
click at [1334, 67] on span "Owner" at bounding box center [1348, 68] width 28 height 14
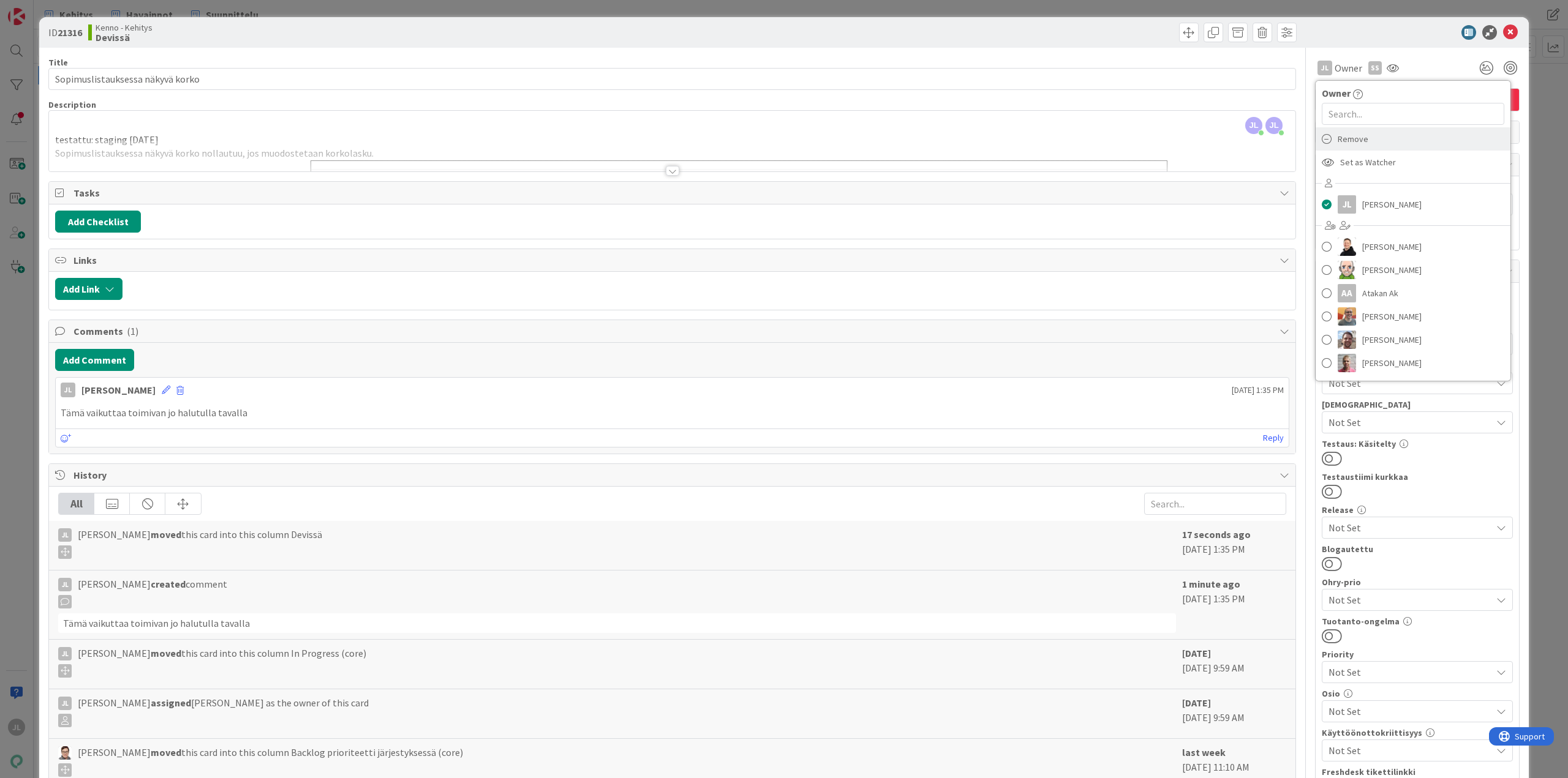
click at [1352, 140] on span "Remove" at bounding box center [1353, 139] width 30 height 18
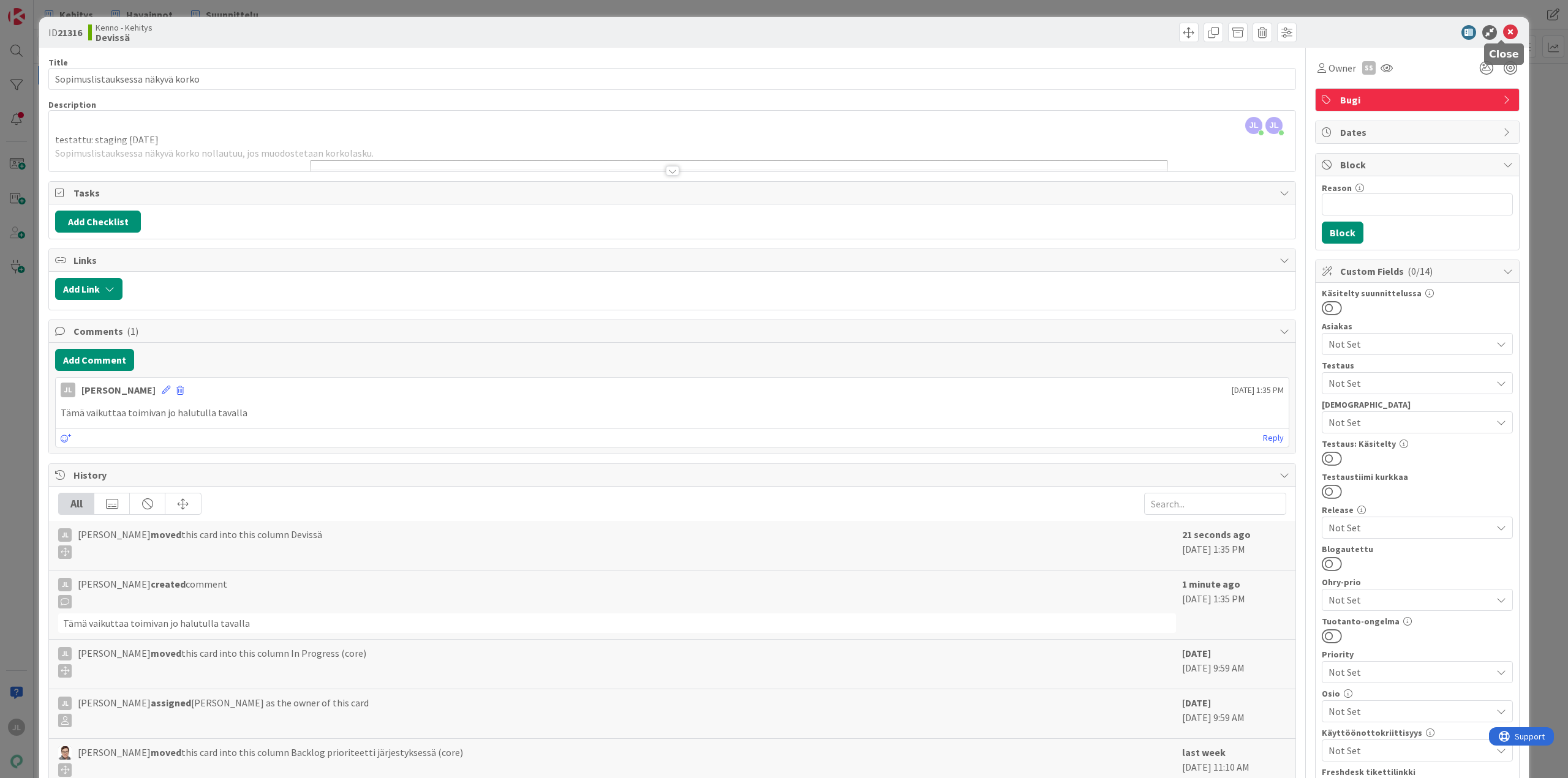
click at [1503, 30] on icon at bounding box center [1510, 32] width 14 height 14
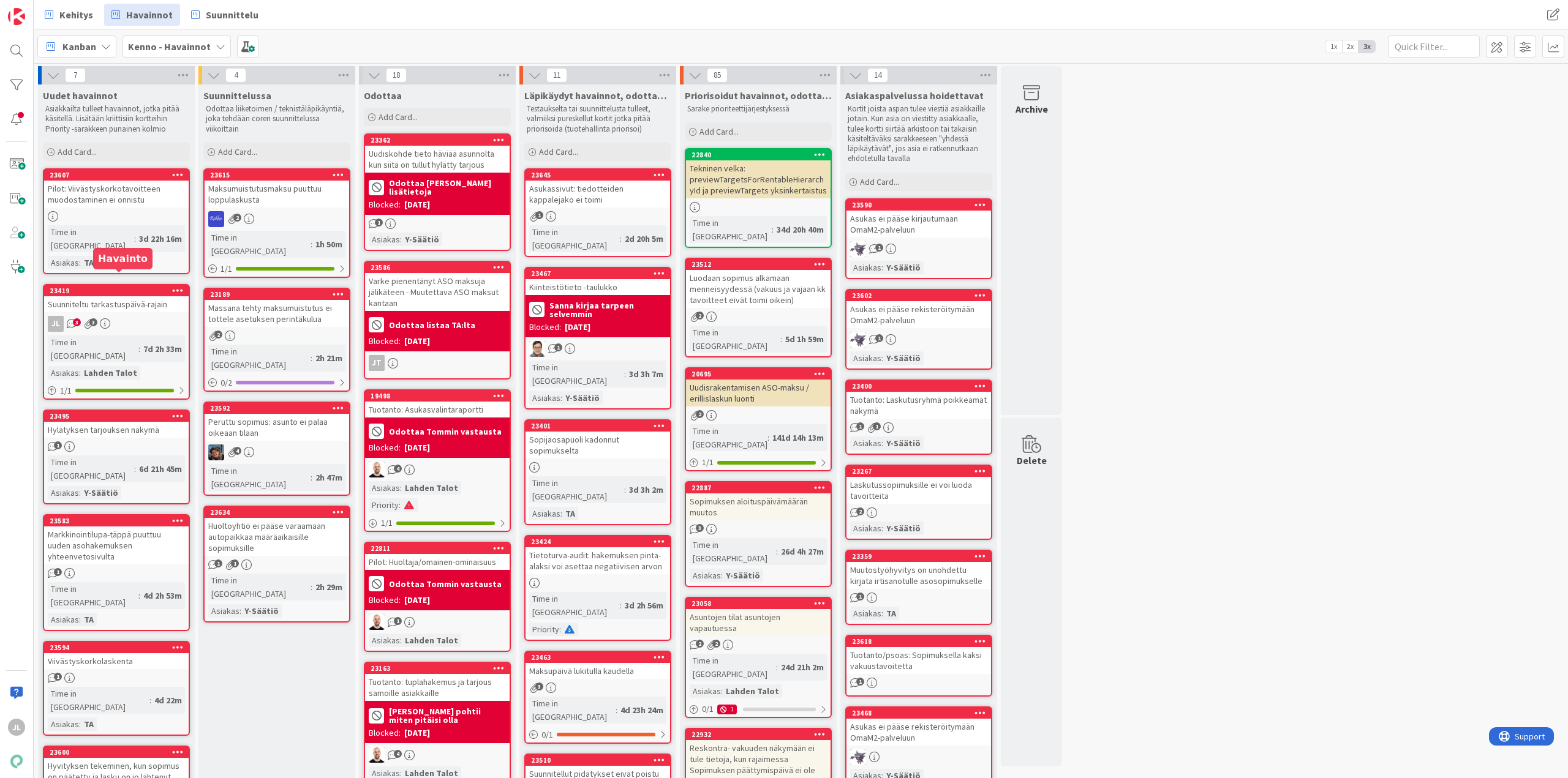
click at [113, 286] on div "23419" at bounding box center [119, 290] width 139 height 9
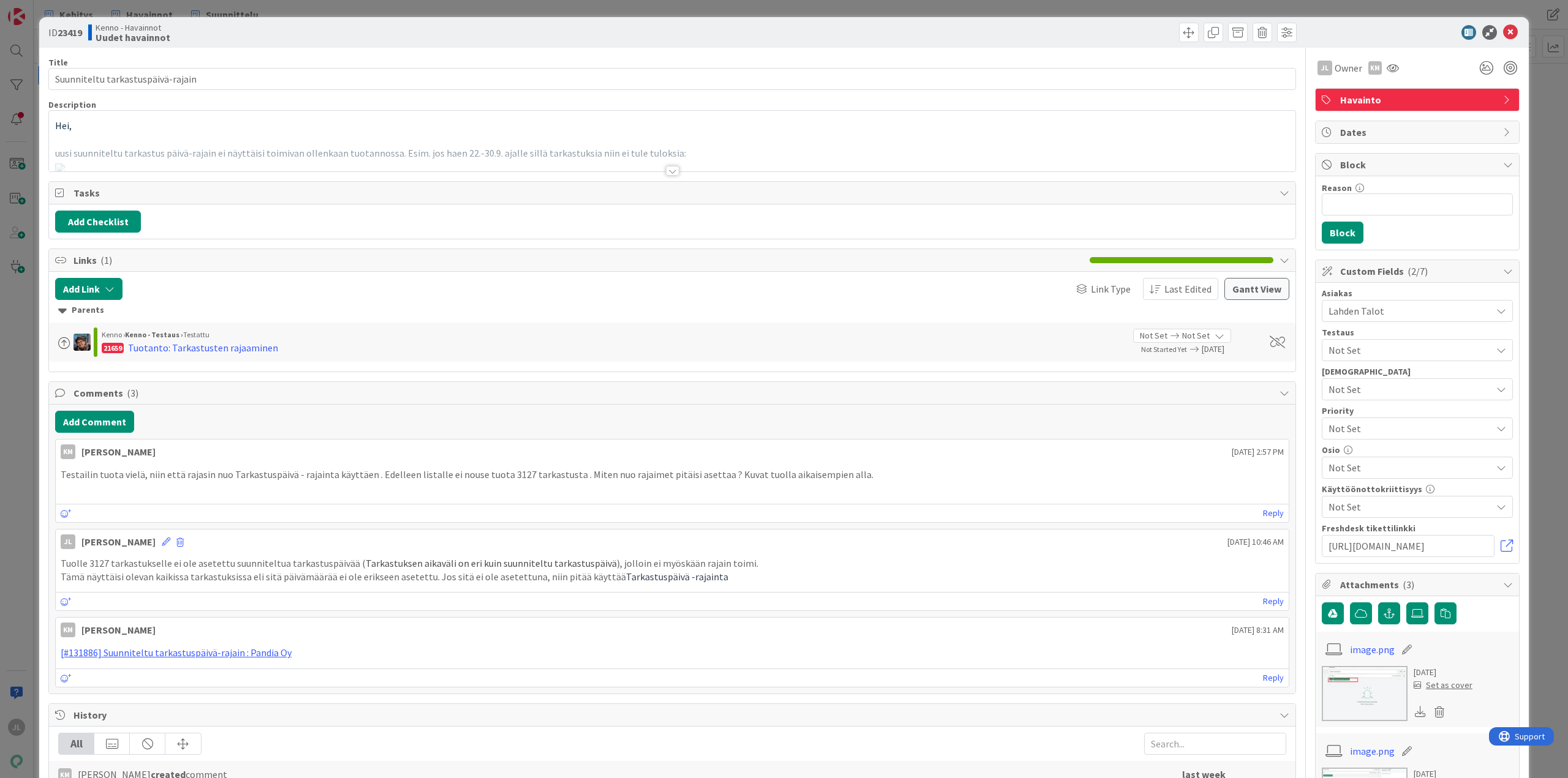
click at [359, 152] on div at bounding box center [672, 155] width 1246 height 31
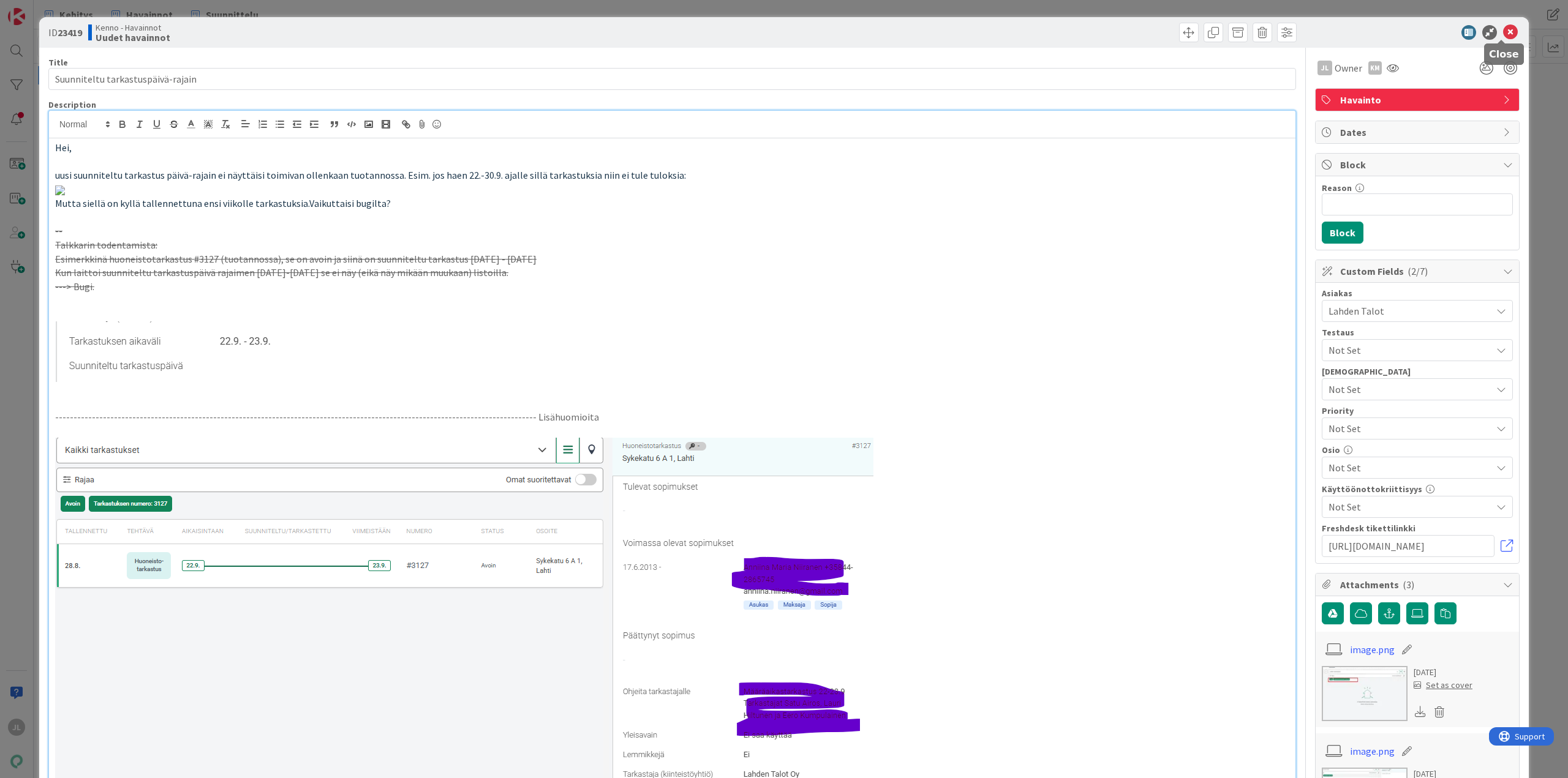
click at [1508, 25] on icon at bounding box center [1510, 32] width 14 height 14
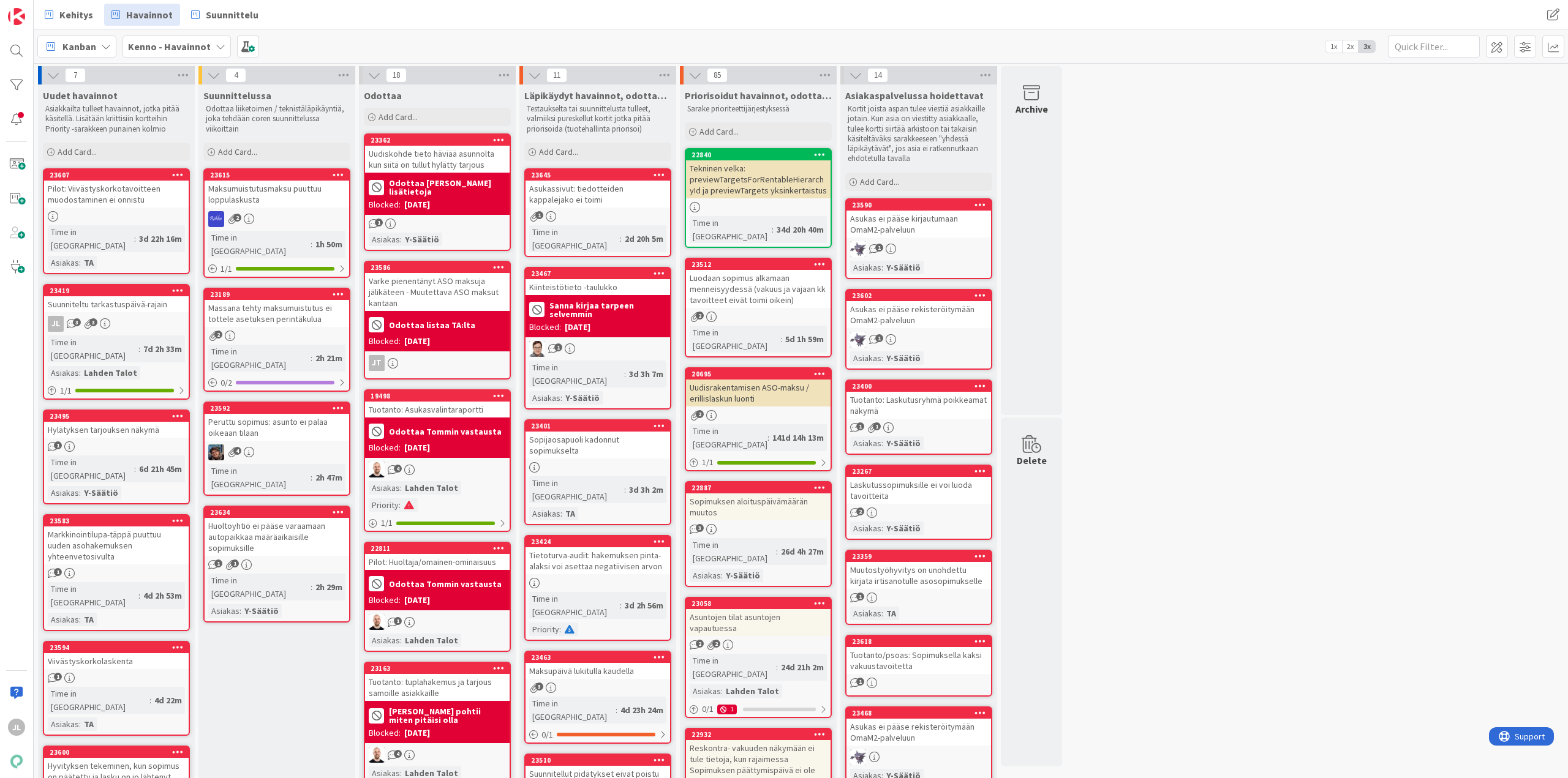
click at [82, 422] on div "Hylätyksen tarjouksen näkymä" at bounding box center [116, 430] width 144 height 16
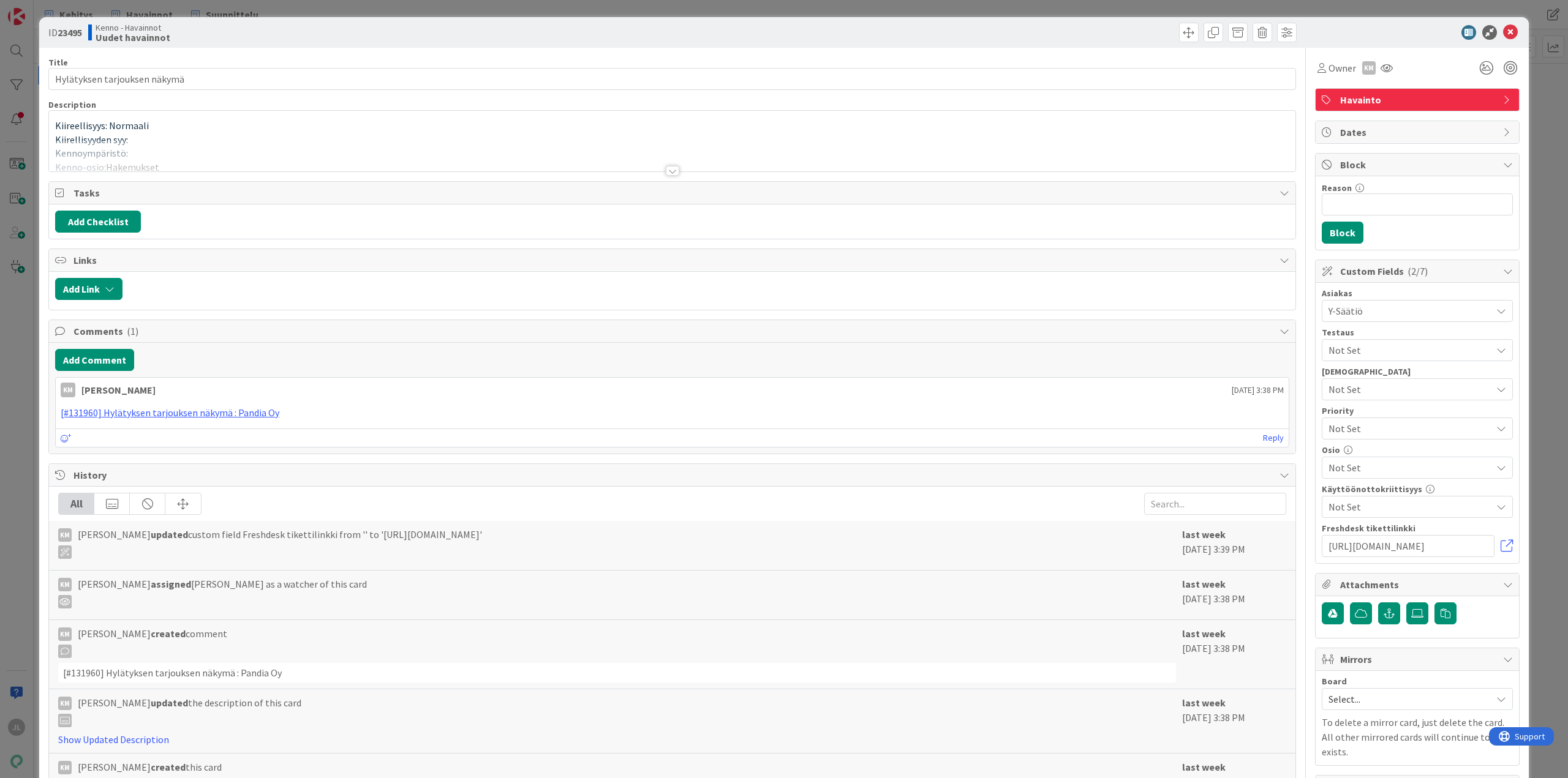
click at [351, 114] on div "Kiireellisyys: Normaali Kiirellisyyden syy: Kennoympäristö: Kenno-osio: Hakemuk…" at bounding box center [672, 141] width 1246 height 61
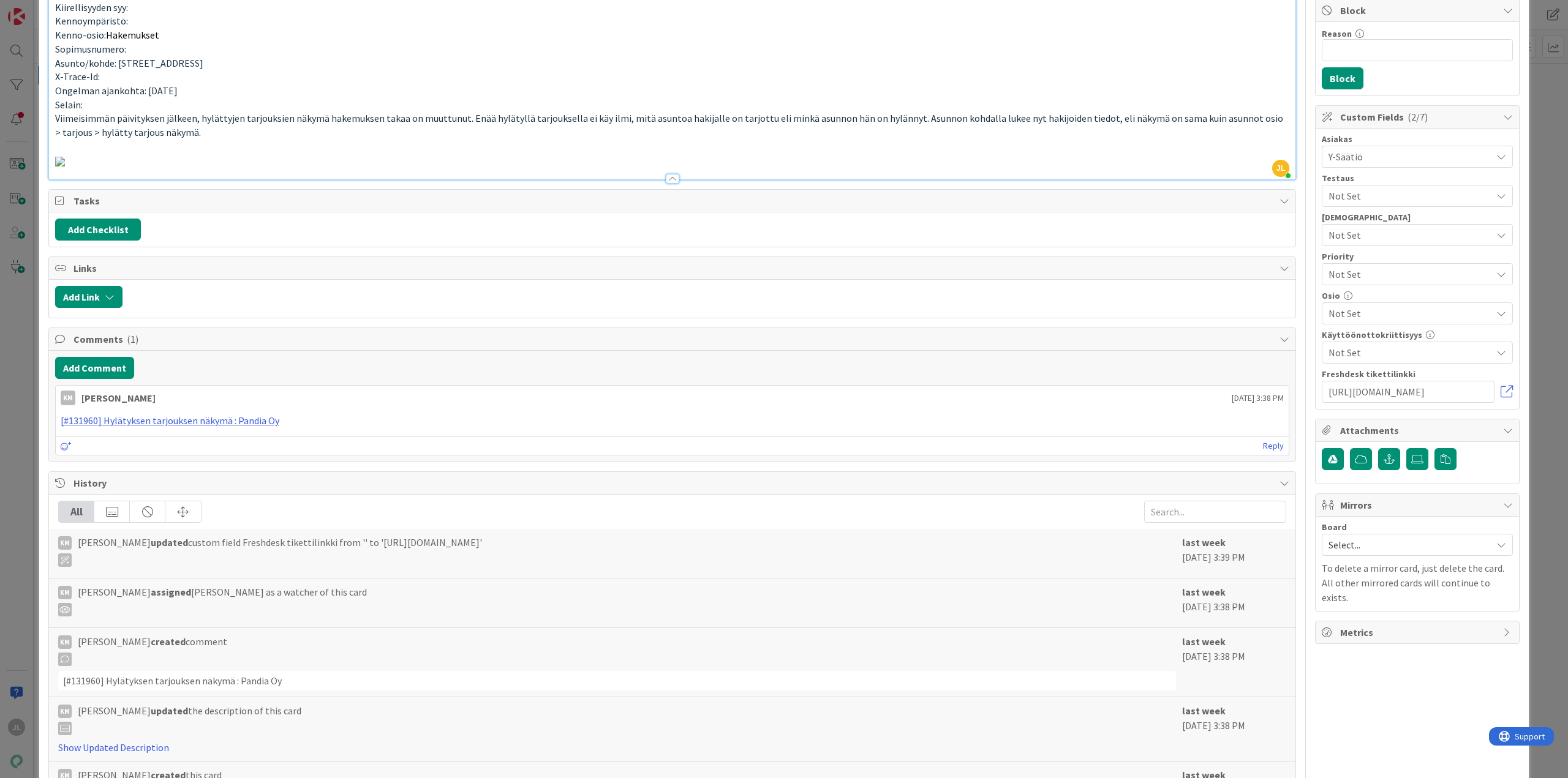
scroll to position [184, 0]
